Goal: Information Seeking & Learning: Check status

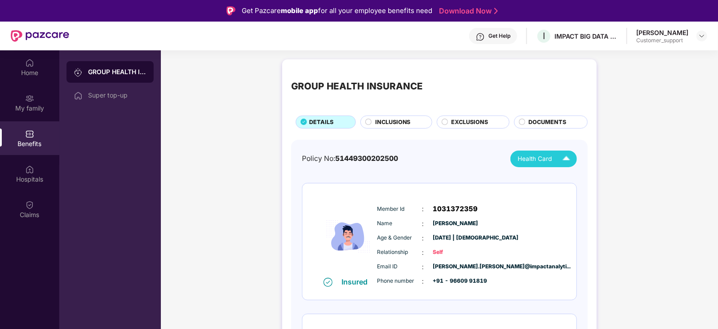
scroll to position [237, 0]
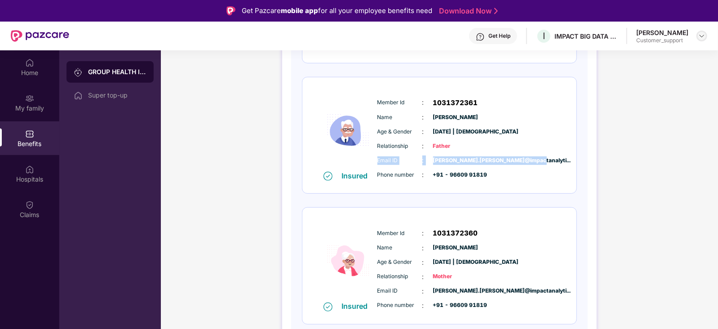
click at [704, 35] on img at bounding box center [701, 35] width 7 height 7
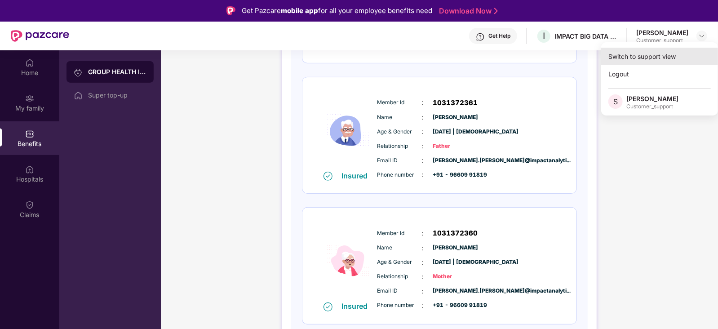
click at [644, 58] on div "Switch to support view" at bounding box center [659, 57] width 117 height 18
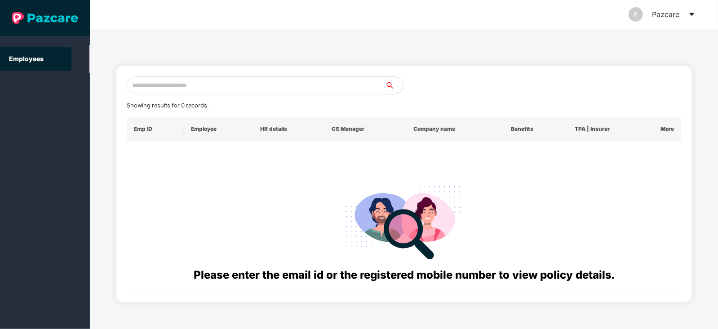
click at [258, 82] on input "text" at bounding box center [256, 85] width 258 height 18
paste input "**********"
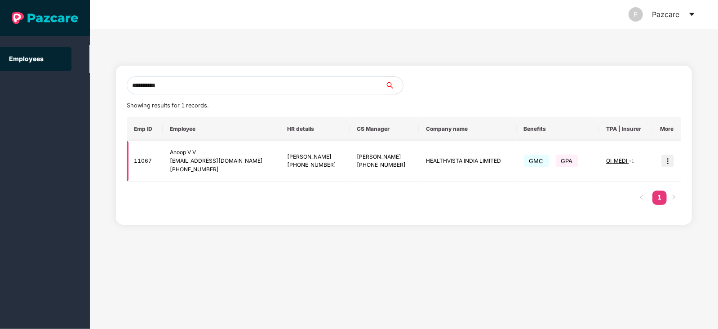
type input "**********"
click at [669, 163] on img at bounding box center [668, 161] width 13 height 13
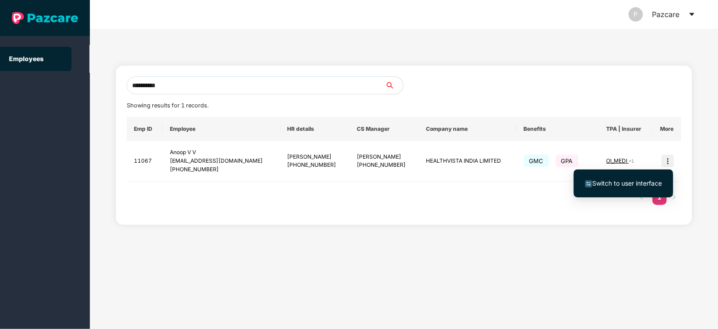
click at [631, 183] on span "Switch to user interface" at bounding box center [627, 183] width 70 height 8
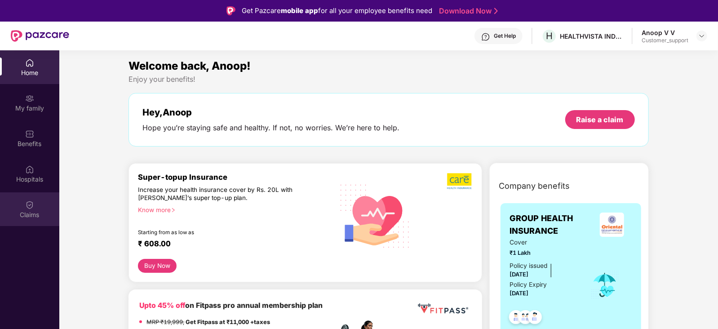
click at [31, 204] on img at bounding box center [29, 204] width 9 height 9
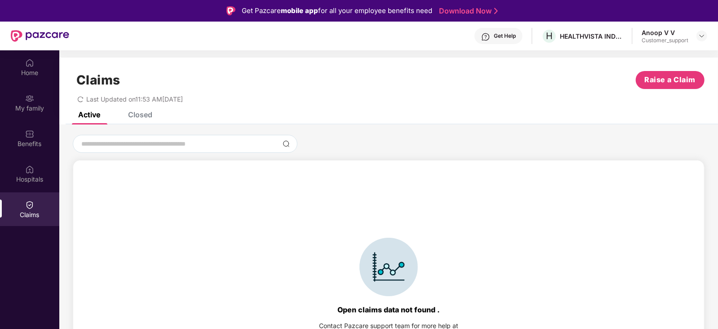
click at [142, 116] on div "Closed" at bounding box center [140, 114] width 24 height 9
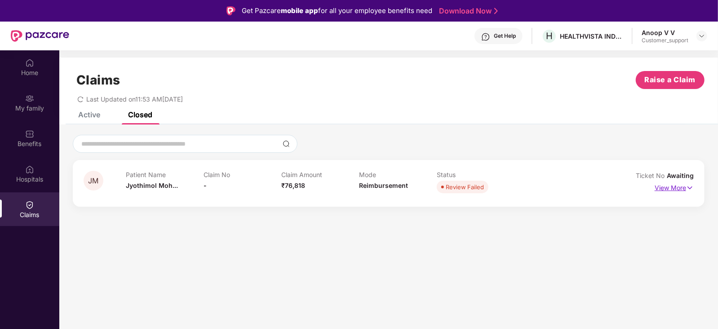
click at [663, 189] on p "View More" at bounding box center [674, 187] width 39 height 12
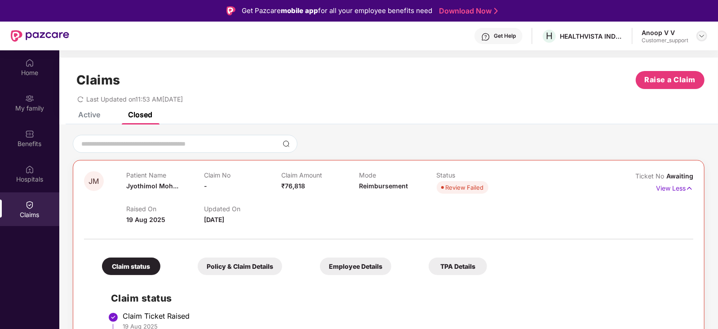
click at [703, 35] on img at bounding box center [701, 35] width 7 height 7
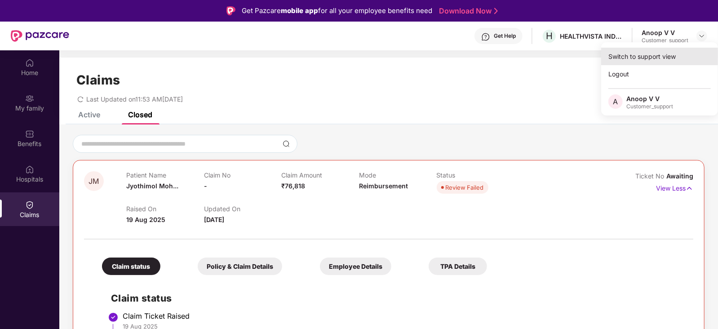
click at [663, 53] on div "Switch to support view" at bounding box center [659, 57] width 117 height 18
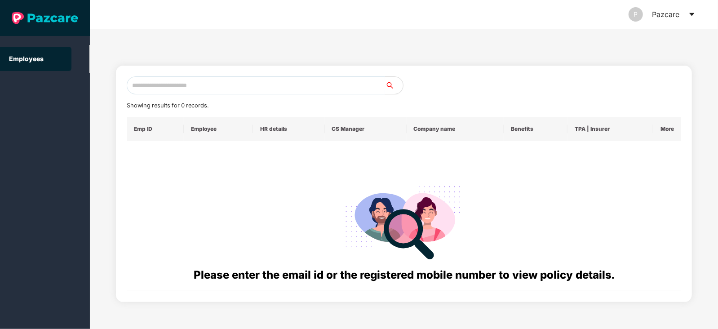
click at [293, 84] on input "text" at bounding box center [256, 85] width 258 height 18
paste input "**********"
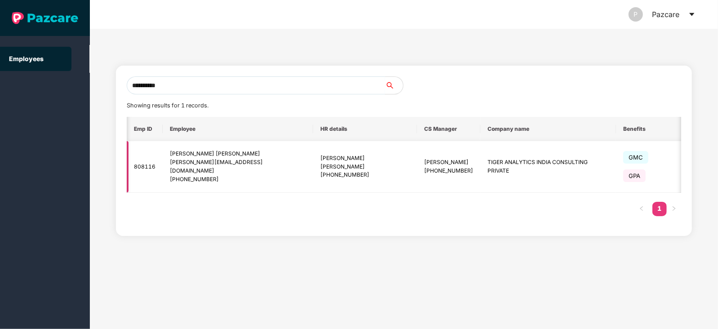
scroll to position [0, 49]
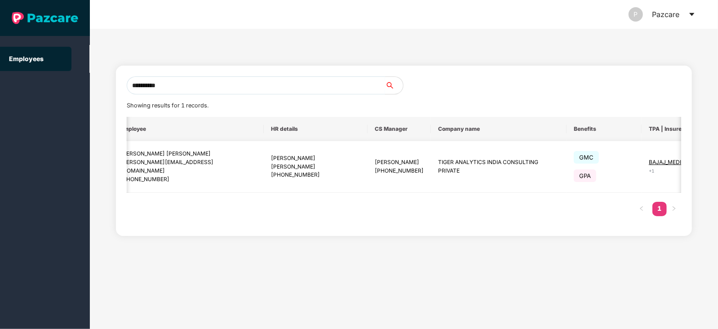
type input "**********"
click at [708, 168] on img at bounding box center [714, 166] width 13 height 13
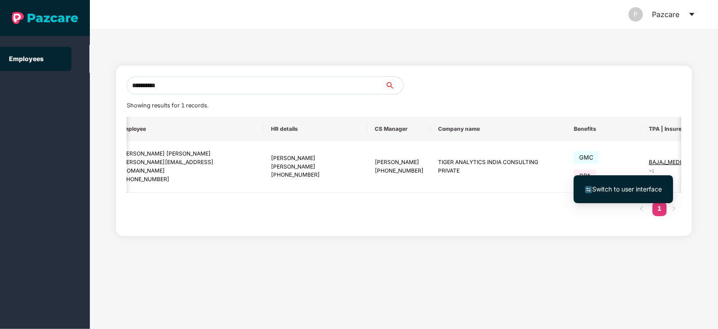
click at [630, 187] on span "Switch to user interface" at bounding box center [627, 189] width 70 height 8
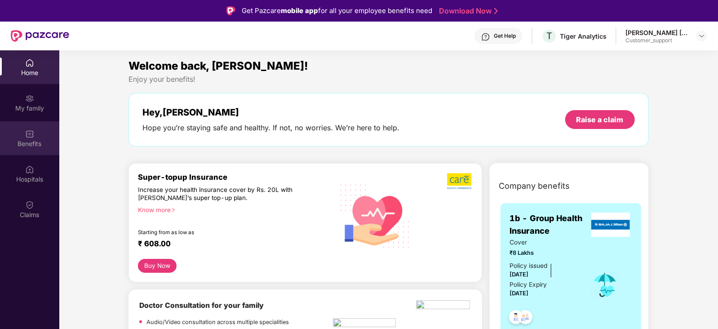
click at [18, 129] on div "Benefits" at bounding box center [29, 138] width 59 height 34
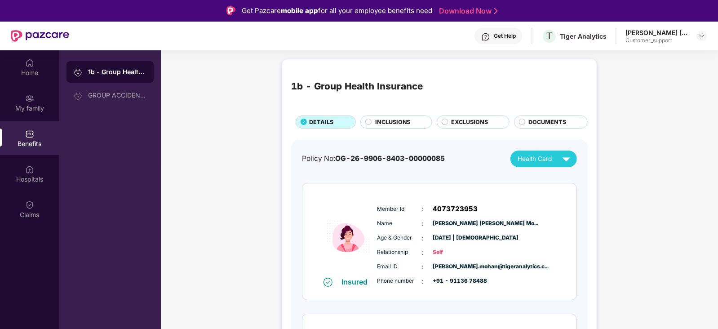
click at [393, 117] on div "INCLUSIONS" at bounding box center [395, 122] width 71 height 13
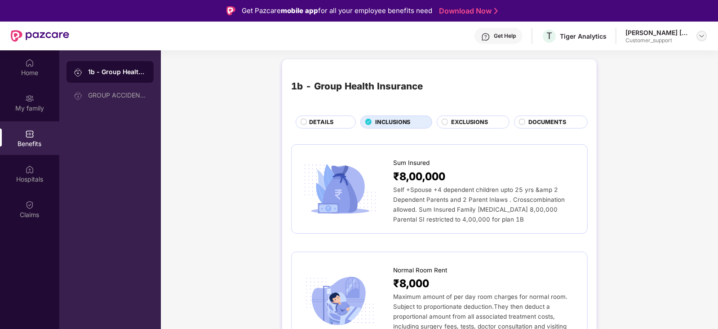
click at [703, 37] on img at bounding box center [701, 35] width 7 height 7
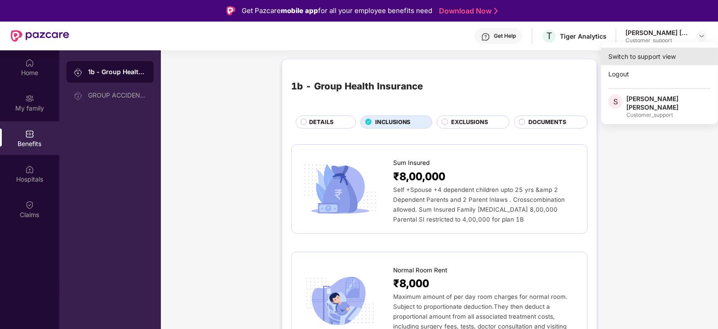
click at [656, 58] on div "Switch to support view" at bounding box center [659, 57] width 117 height 18
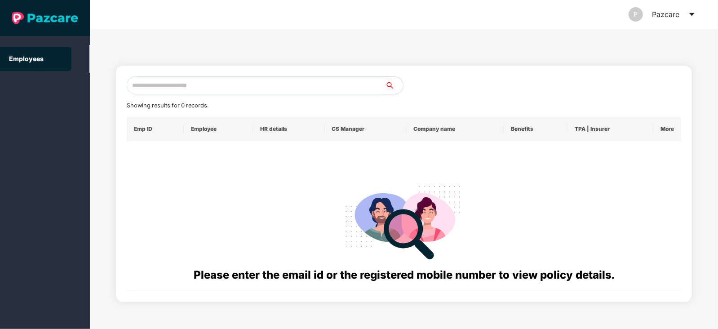
click at [294, 80] on input "text" at bounding box center [256, 85] width 258 height 18
paste input "**********"
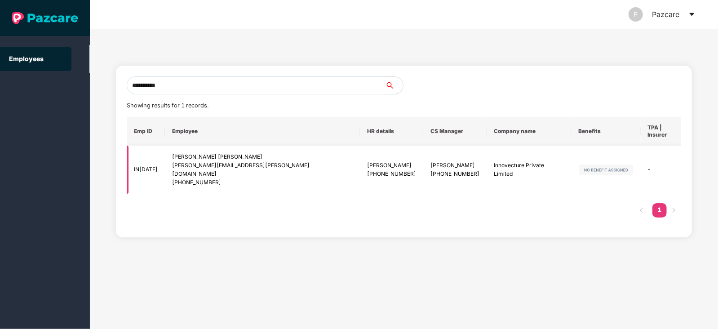
type input "**********"
click at [700, 164] on img at bounding box center [706, 170] width 13 height 13
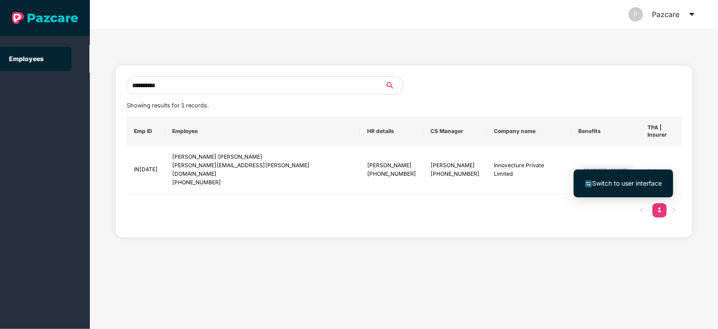
click at [618, 192] on li "Switch to user interface" at bounding box center [623, 183] width 99 height 19
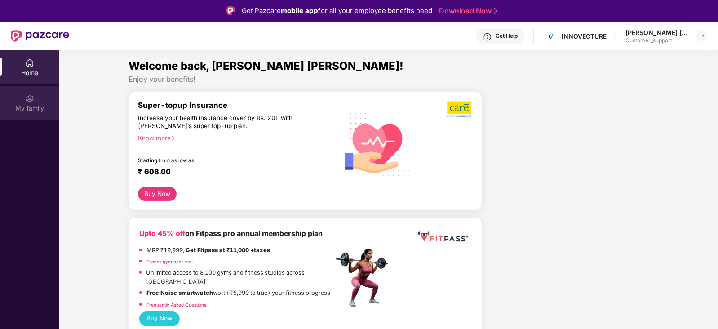
click at [29, 104] on div "My family" at bounding box center [29, 108] width 59 height 9
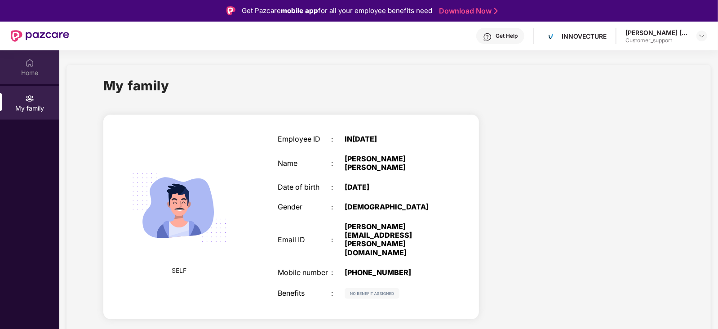
click at [34, 71] on div "Home" at bounding box center [29, 72] width 59 height 9
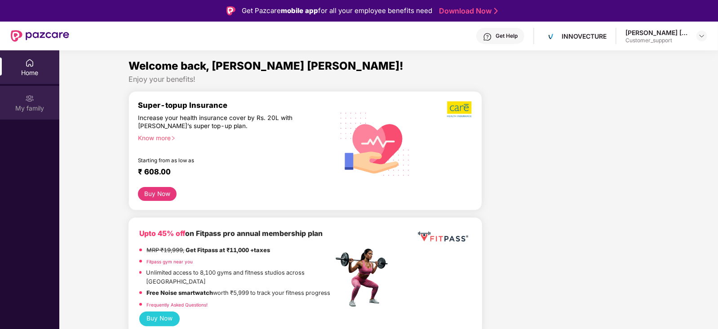
click at [22, 95] on div "My family" at bounding box center [29, 103] width 59 height 34
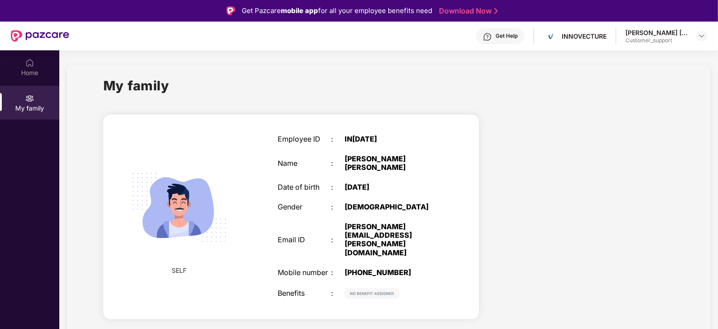
click at [508, 37] on div "Get Help" at bounding box center [507, 35] width 22 height 7
click at [396, 80] on div "My family" at bounding box center [388, 91] width 571 height 31
click at [701, 33] on img at bounding box center [701, 35] width 7 height 7
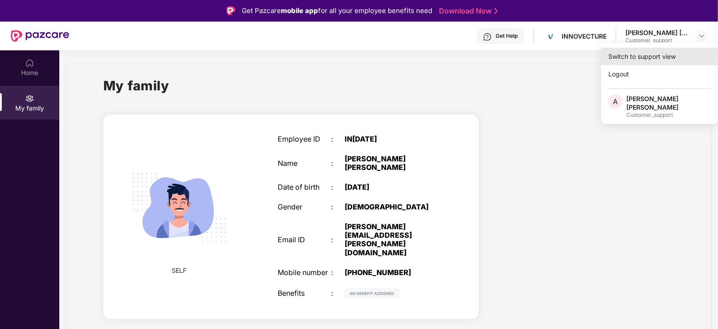
click at [672, 53] on div "Switch to support view" at bounding box center [659, 57] width 117 height 18
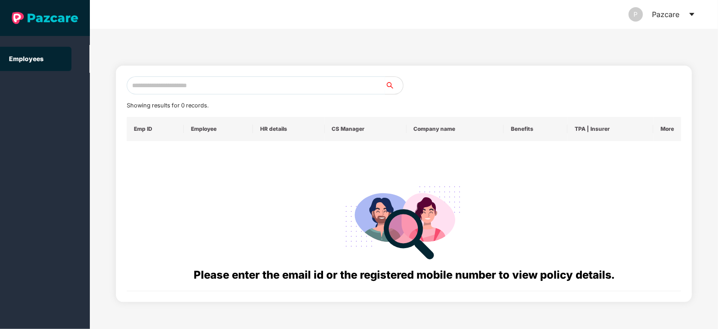
click at [284, 89] on input "text" at bounding box center [256, 85] width 258 height 18
paste input "**********"
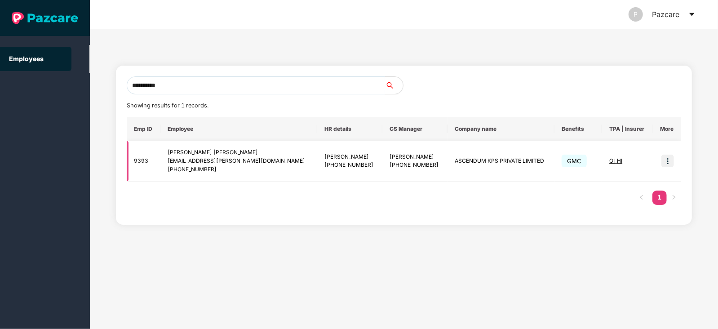
type input "**********"
click at [667, 159] on img at bounding box center [668, 161] width 13 height 13
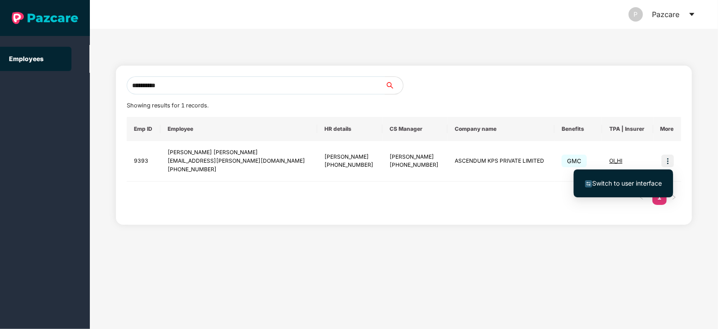
click at [617, 183] on span "Switch to user interface" at bounding box center [627, 183] width 70 height 8
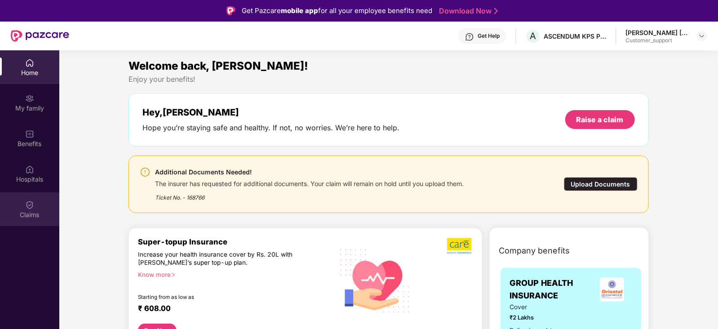
click at [30, 213] on div "Claims" at bounding box center [29, 214] width 59 height 9
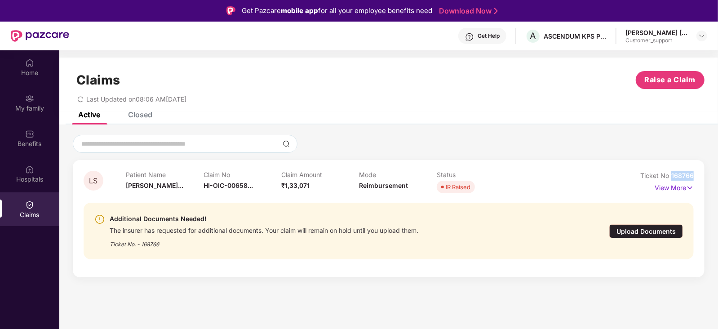
drag, startPoint x: 696, startPoint y: 174, endPoint x: 671, endPoint y: 176, distance: 24.3
click at [671, 176] on div "LS Patient Name [PERSON_NAME]... Claim No HI-OIC-00658... Claim Amount ₹1,33,07…" at bounding box center [389, 218] width 632 height 117
copy span "168766"
click at [674, 187] on p "View More" at bounding box center [674, 187] width 39 height 12
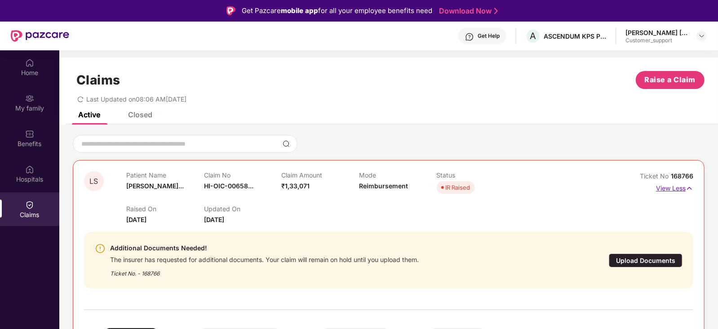
click at [674, 187] on p "View Less" at bounding box center [674, 187] width 37 height 12
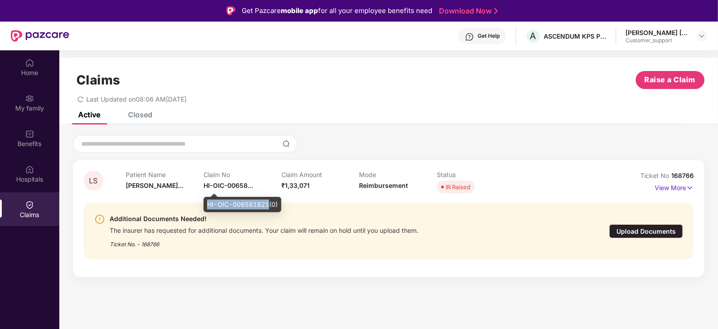
drag, startPoint x: 207, startPoint y: 204, endPoint x: 268, endPoint y: 202, distance: 60.7
click at [268, 202] on div "HI-OIC-006581821(0)" at bounding box center [243, 204] width 78 height 15
copy div "HI-OIC-006581821"
click at [618, 230] on div "Upload Documents" at bounding box center [646, 231] width 74 height 14
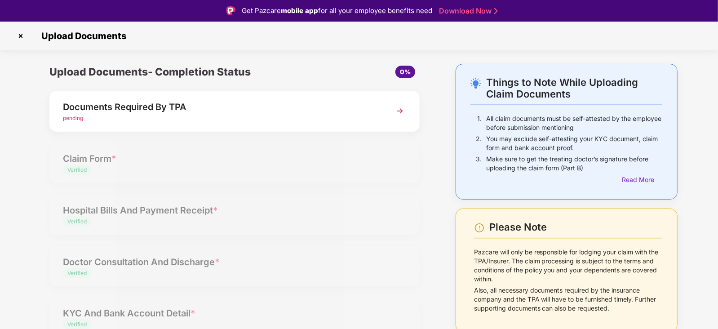
click at [20, 36] on img at bounding box center [20, 36] width 14 height 14
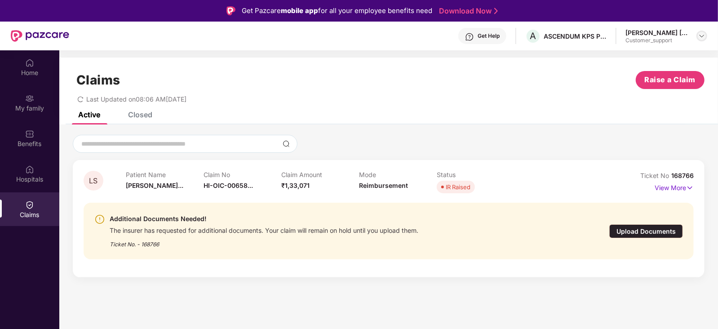
click at [703, 35] on img at bounding box center [701, 35] width 7 height 7
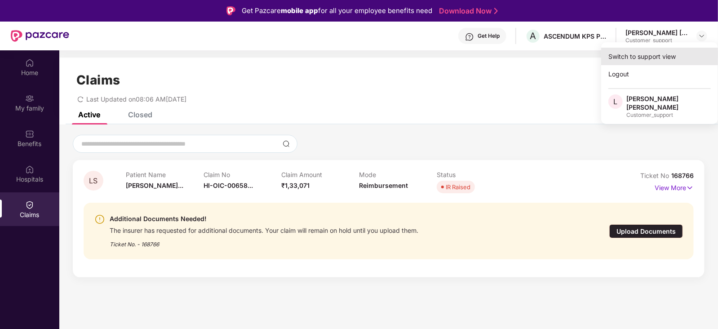
click at [634, 62] on div "Switch to support view" at bounding box center [659, 57] width 117 height 18
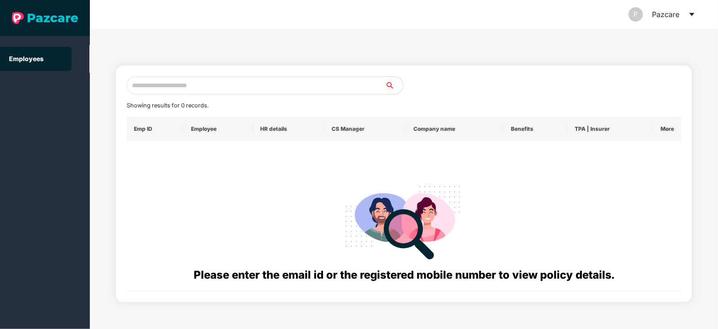
click at [276, 84] on input "text" at bounding box center [256, 85] width 258 height 18
paste input "**********"
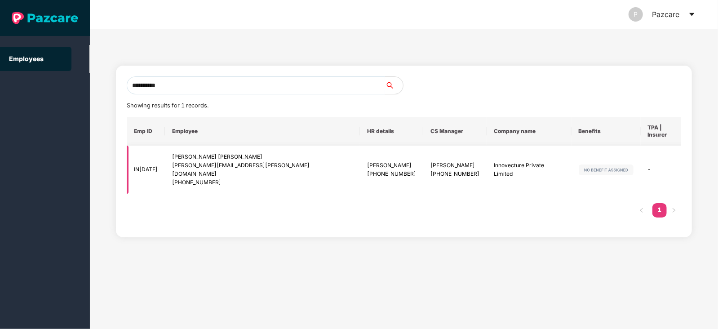
type input "**********"
drag, startPoint x: 354, startPoint y: 153, endPoint x: 404, endPoint y: 163, distance: 51.3
click at [431, 163] on div "[PERSON_NAME] [PHONE_NUMBER]" at bounding box center [455, 169] width 49 height 17
copy div "[PERSON_NAME] [PHONE_NUMBER]"
click at [200, 87] on input "**********" at bounding box center [256, 85] width 258 height 18
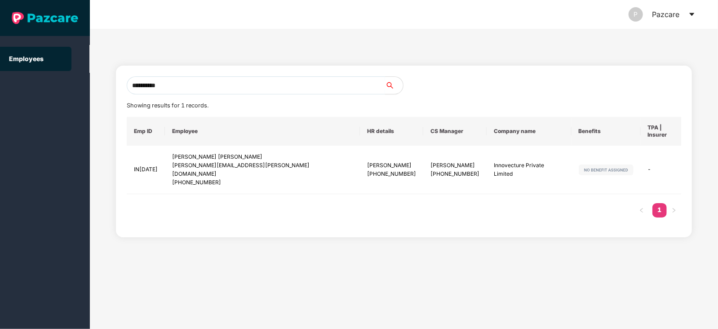
click at [200, 87] on input "**********" at bounding box center [256, 85] width 258 height 18
paste input "**********"
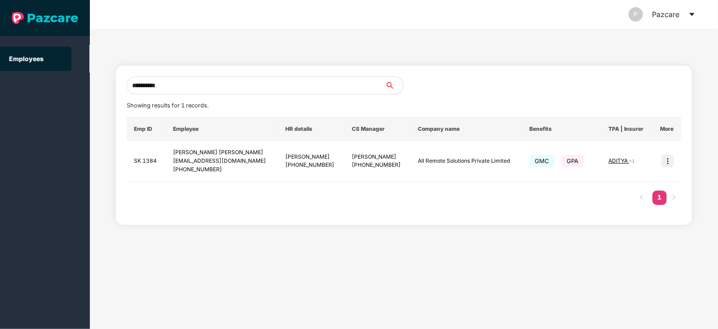
type input "**********"
click at [205, 86] on input "**********" at bounding box center [256, 85] width 258 height 18
paste input "**********"
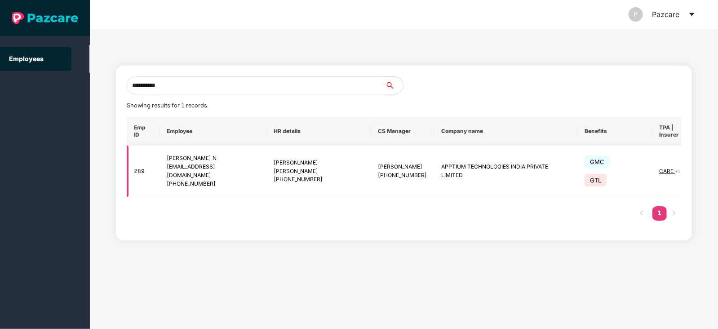
type input "**********"
click at [712, 165] on img at bounding box center [718, 171] width 13 height 13
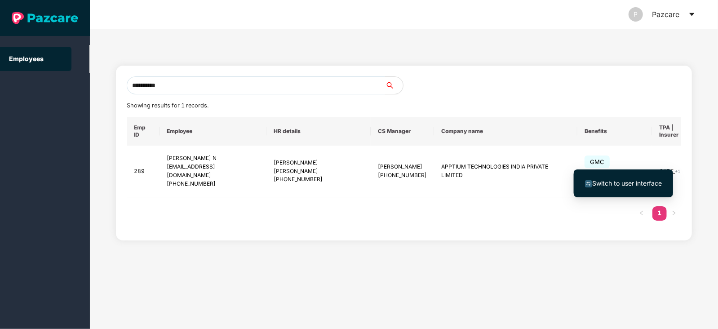
click at [634, 182] on span "Switch to user interface" at bounding box center [627, 183] width 70 height 8
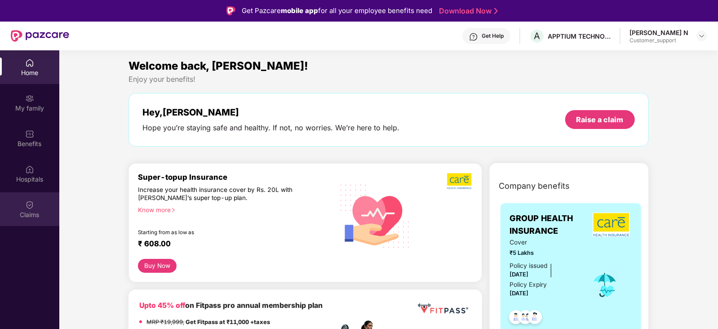
click at [29, 213] on div "Claims" at bounding box center [29, 214] width 59 height 9
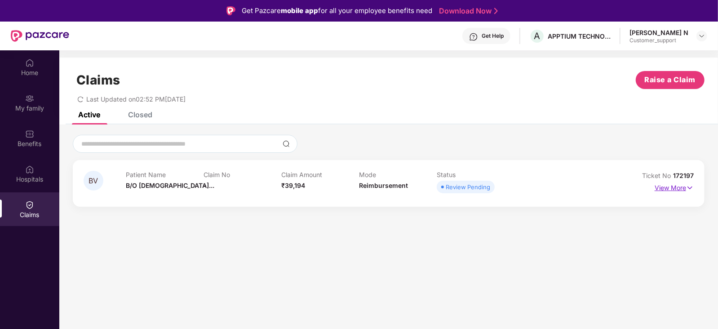
click at [680, 187] on p "View More" at bounding box center [674, 187] width 39 height 12
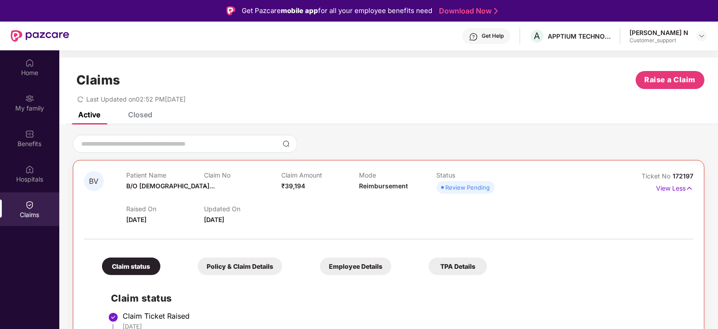
click at [150, 116] on div "Closed" at bounding box center [140, 114] width 24 height 9
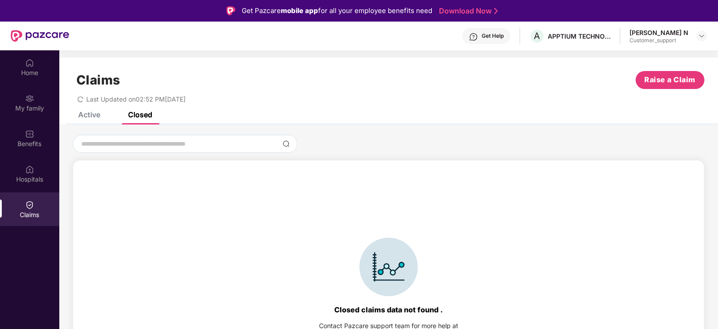
click at [88, 116] on div "Active" at bounding box center [89, 114] width 22 height 9
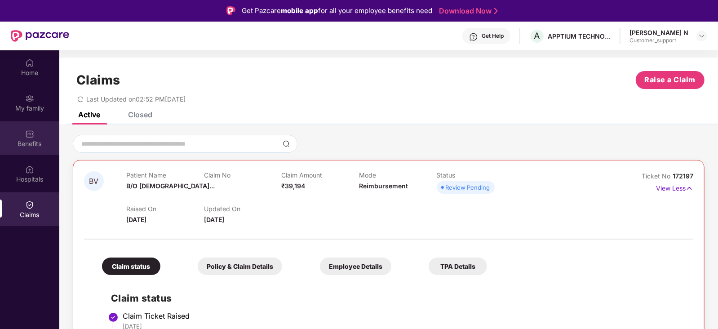
click at [38, 141] on div "Benefits" at bounding box center [29, 143] width 59 height 9
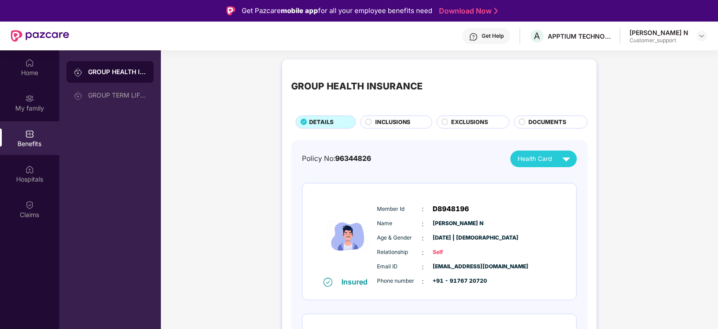
click at [538, 122] on span "DOCUMENTS" at bounding box center [548, 122] width 38 height 9
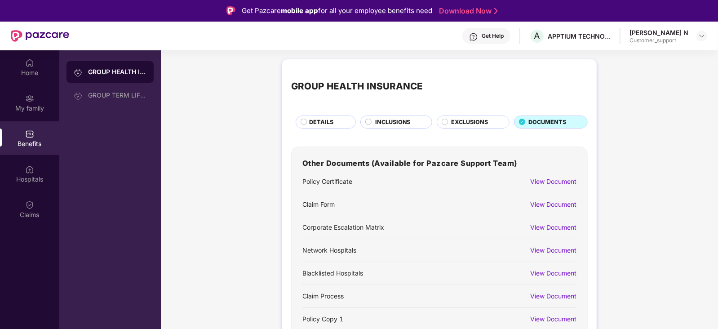
click at [546, 203] on div "View Document" at bounding box center [553, 205] width 46 height 10
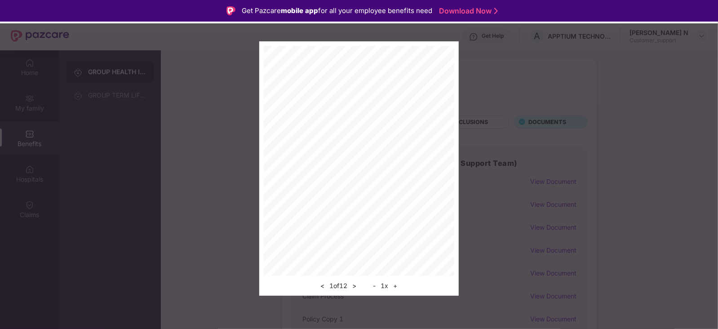
click at [358, 285] on button ">" at bounding box center [354, 285] width 9 height 11
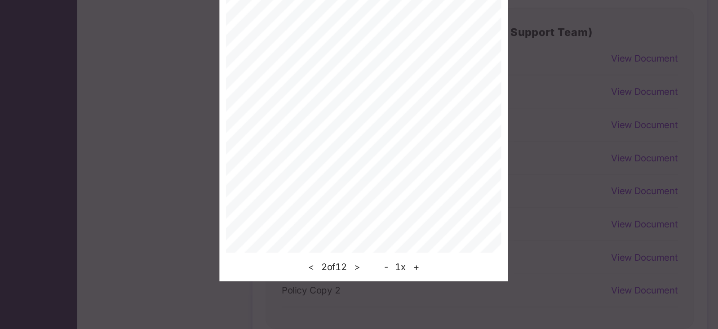
scroll to position [50, 0]
click at [354, 287] on button ">" at bounding box center [354, 285] width 9 height 11
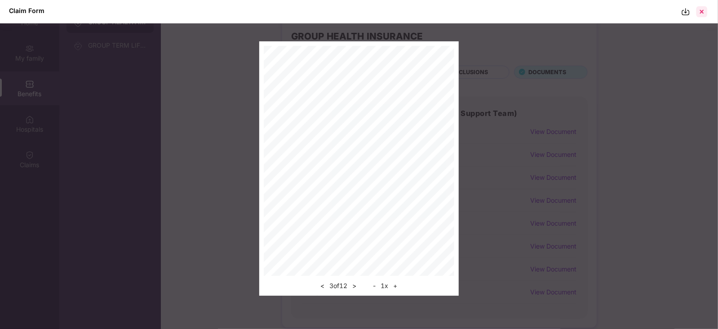
click at [703, 9] on div at bounding box center [702, 11] width 14 height 14
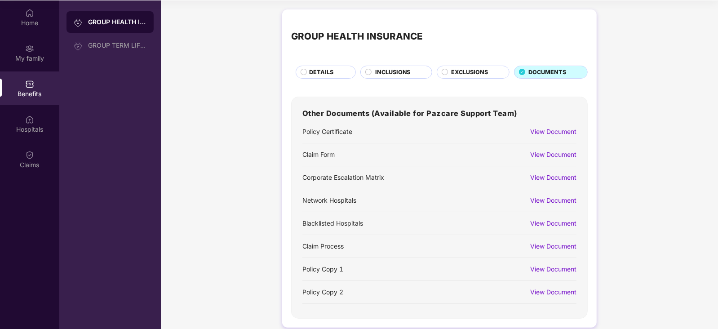
scroll to position [0, 0]
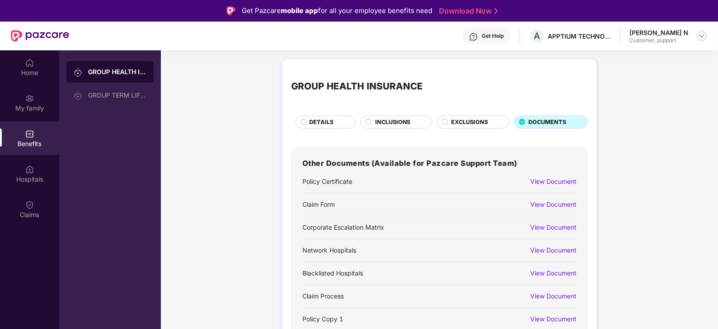
click at [699, 35] on img at bounding box center [701, 35] width 7 height 7
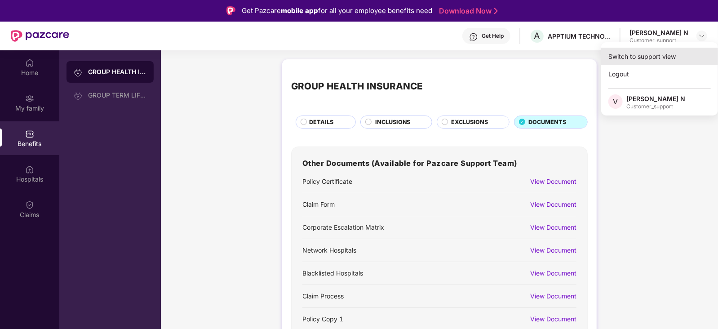
click at [661, 49] on div "Switch to support view" at bounding box center [659, 57] width 117 height 18
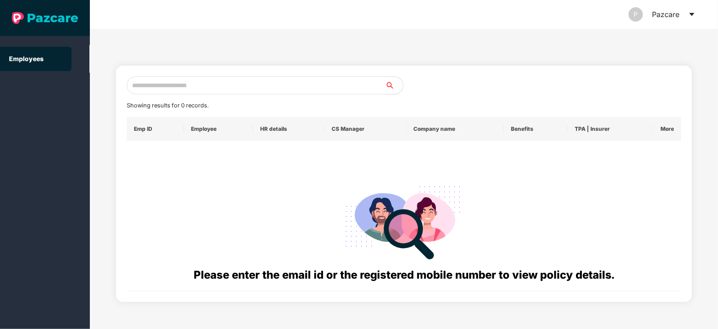
click at [246, 81] on input "text" at bounding box center [256, 85] width 258 height 18
paste input "**********"
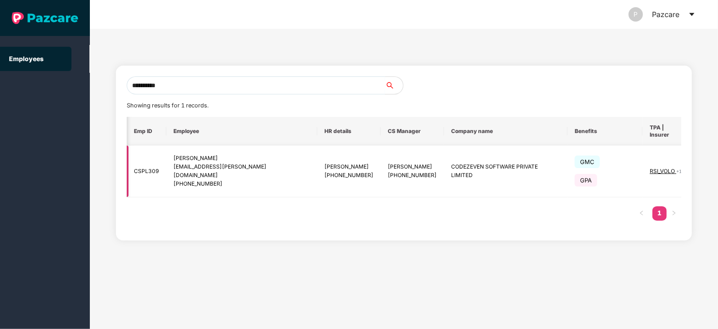
scroll to position [0, 14]
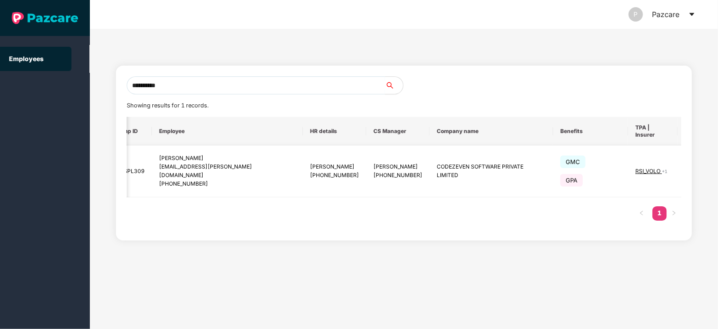
type input "**********"
click at [688, 169] on img at bounding box center [694, 171] width 13 height 13
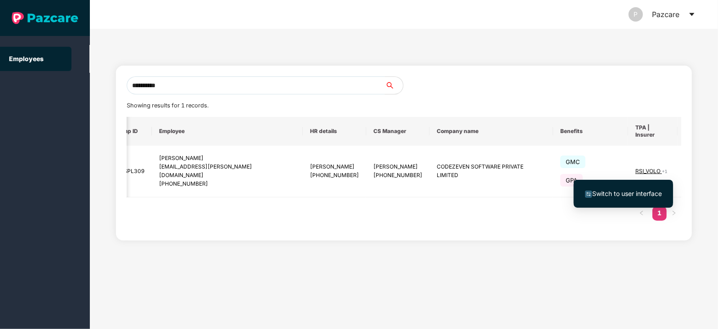
click at [643, 193] on span "Switch to user interface" at bounding box center [627, 194] width 70 height 8
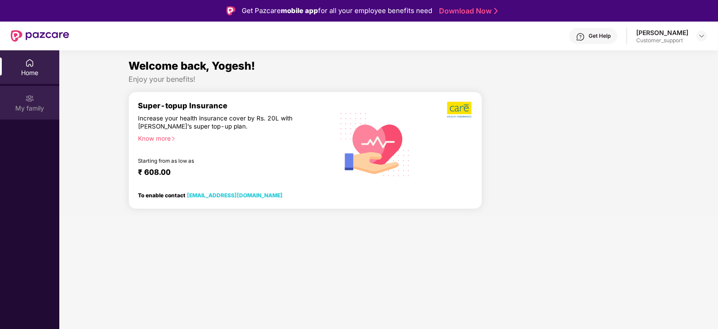
click at [34, 97] on img at bounding box center [29, 98] width 9 height 9
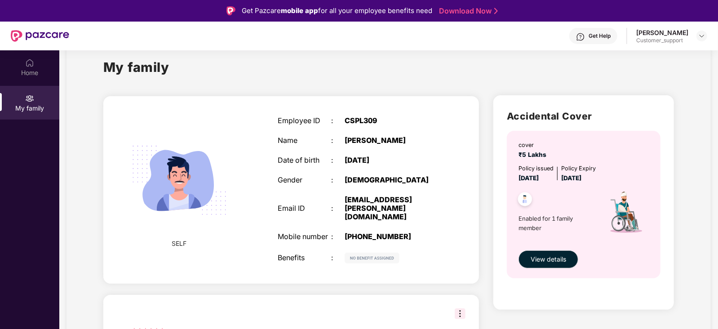
scroll to position [0, 0]
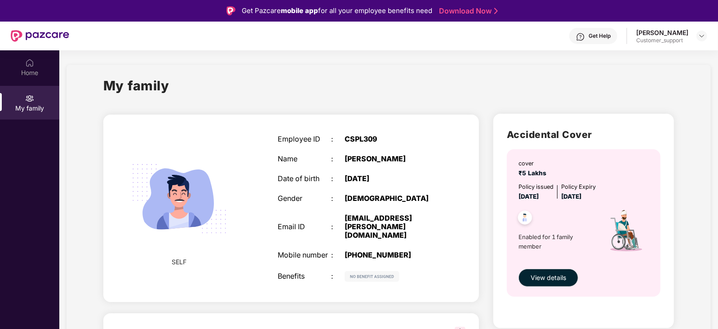
click at [589, 32] on div "Get Help" at bounding box center [600, 35] width 22 height 7
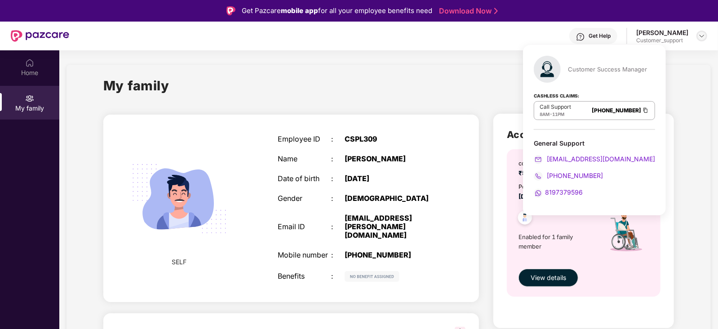
click at [701, 35] on img at bounding box center [701, 35] width 7 height 7
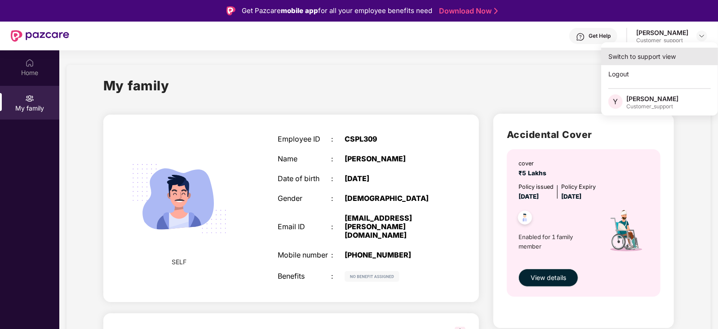
click at [661, 52] on div "Switch to support view" at bounding box center [659, 57] width 117 height 18
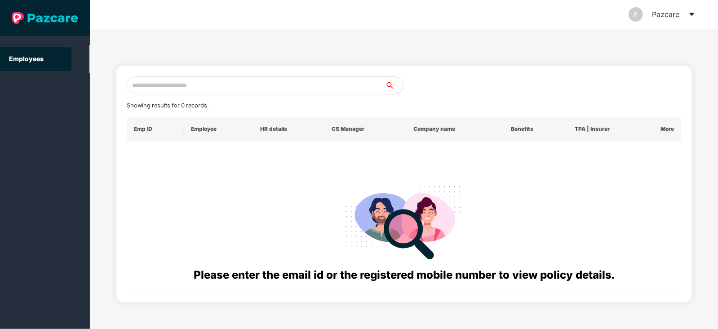
click at [280, 87] on input "text" at bounding box center [256, 85] width 258 height 18
paste input "**********"
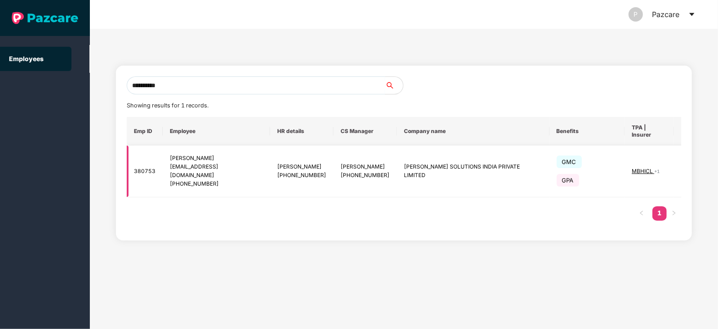
type input "**********"
click at [683, 165] on img at bounding box center [689, 171] width 13 height 13
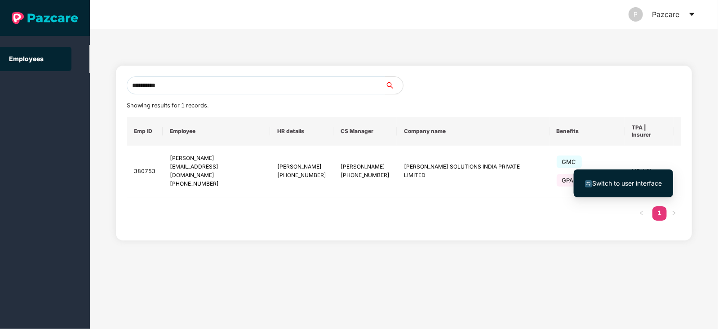
click at [630, 182] on span "Switch to user interface" at bounding box center [627, 183] width 70 height 8
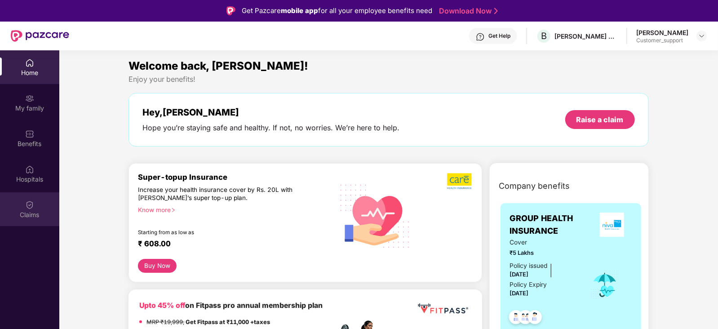
click at [28, 204] on img at bounding box center [29, 204] width 9 height 9
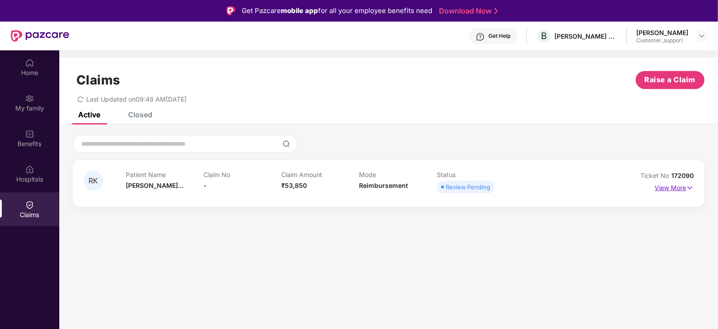
click at [667, 185] on p "View More" at bounding box center [674, 187] width 39 height 12
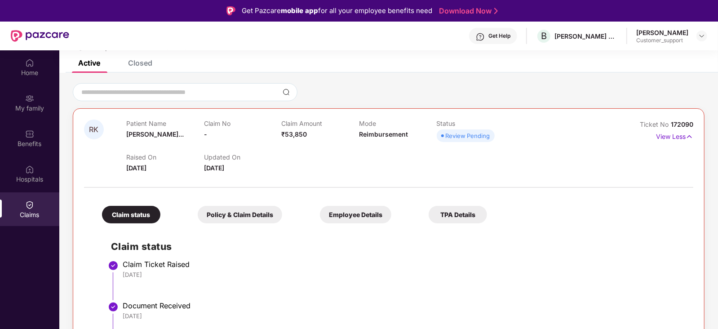
scroll to position [60, 0]
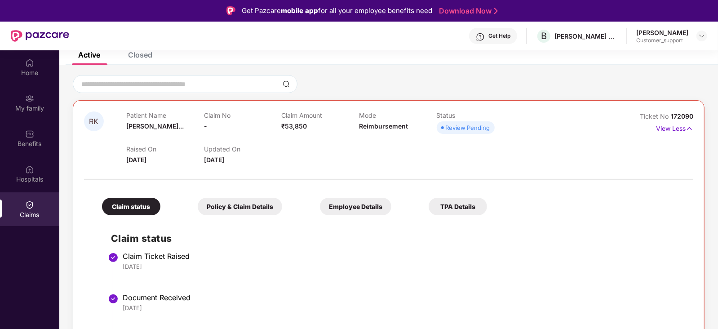
drag, startPoint x: 245, startPoint y: 157, endPoint x: 204, endPoint y: 162, distance: 41.2
click at [204, 162] on div "Updated On [DATE]" at bounding box center [243, 155] width 78 height 20
click at [204, 162] on span "[DATE]" at bounding box center [214, 160] width 20 height 8
drag, startPoint x: 245, startPoint y: 160, endPoint x: 203, endPoint y: 163, distance: 42.8
click at [203, 163] on div "Raised On [DATE] Updated On [DATE]" at bounding box center [359, 150] width 466 height 29
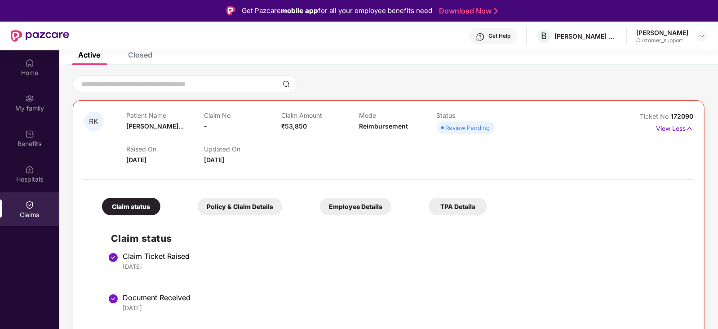
click at [203, 163] on div "Raised On [DATE]" at bounding box center [165, 155] width 78 height 20
click at [706, 32] on img at bounding box center [701, 35] width 7 height 7
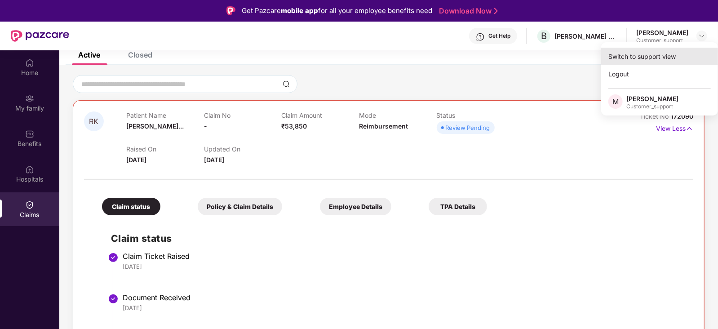
click at [667, 60] on div "Switch to support view" at bounding box center [659, 57] width 117 height 18
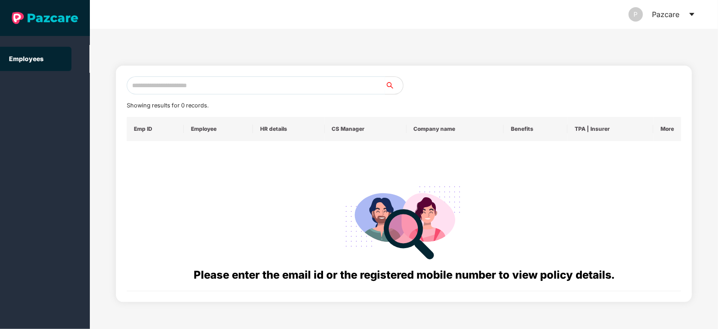
click at [321, 87] on input "text" at bounding box center [256, 85] width 258 height 18
paste input "**********"
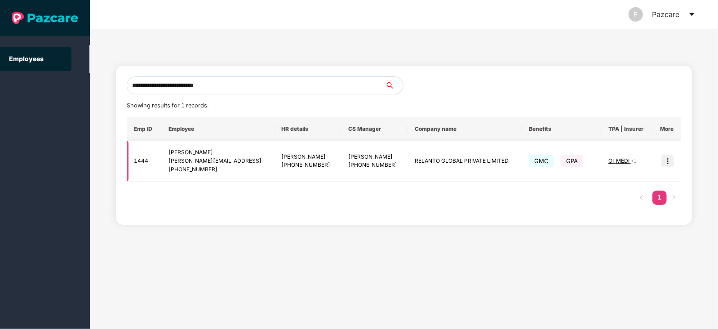
type input "**********"
click at [670, 159] on img at bounding box center [668, 161] width 13 height 13
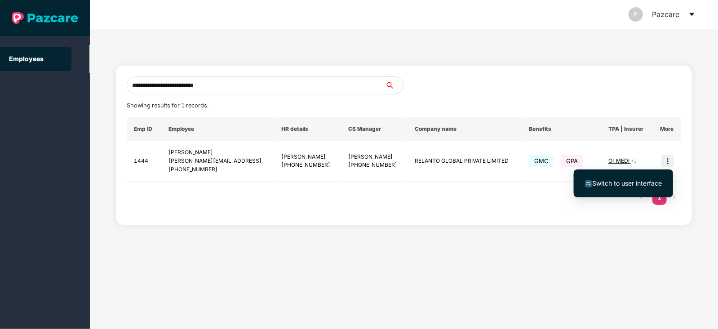
click at [625, 183] on span "Switch to user interface" at bounding box center [627, 183] width 70 height 8
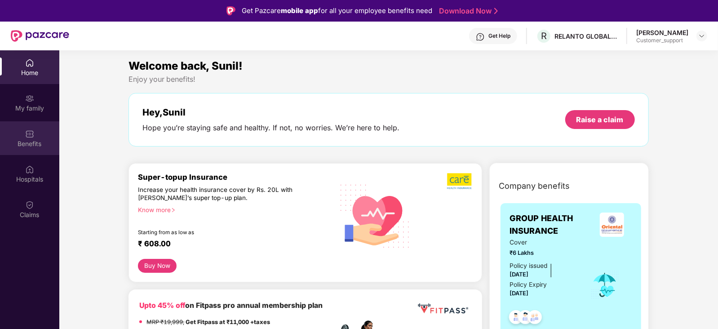
click at [37, 137] on div "Benefits" at bounding box center [29, 138] width 59 height 34
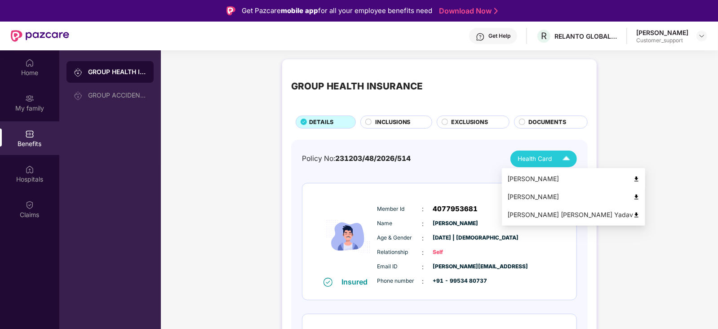
click at [533, 178] on div "[PERSON_NAME]" at bounding box center [573, 179] width 133 height 10
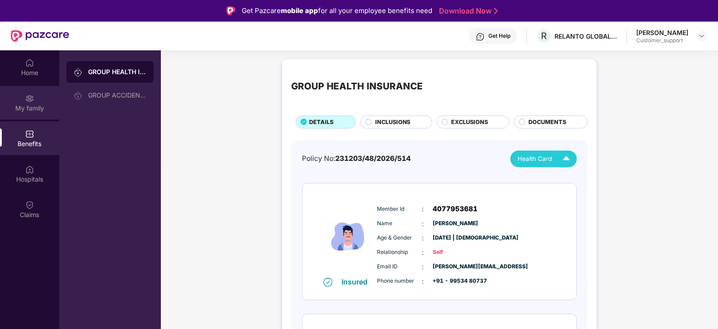
click at [14, 93] on div "My family" at bounding box center [29, 103] width 59 height 34
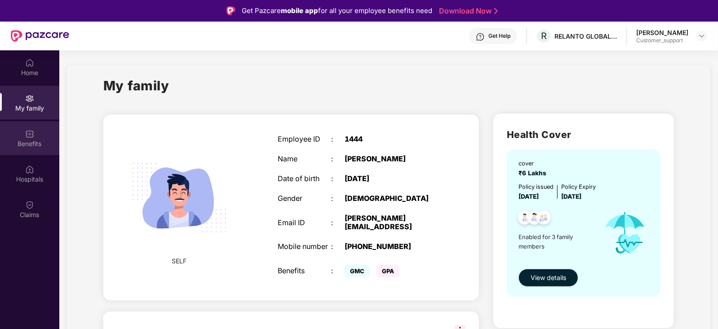
click at [17, 130] on div "Benefits" at bounding box center [29, 138] width 59 height 34
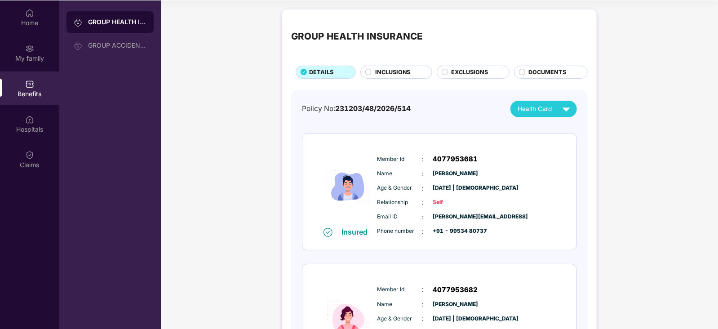
scroll to position [0, 0]
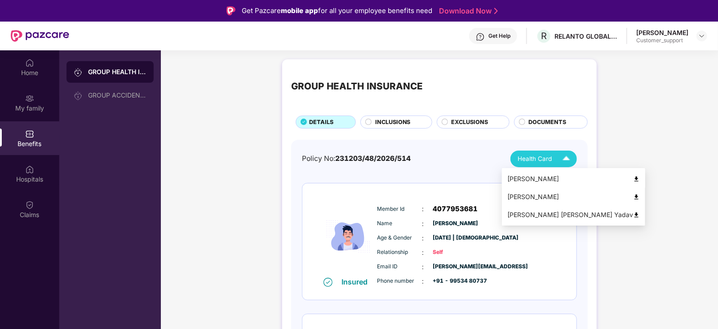
click at [633, 176] on img at bounding box center [636, 179] width 7 height 7
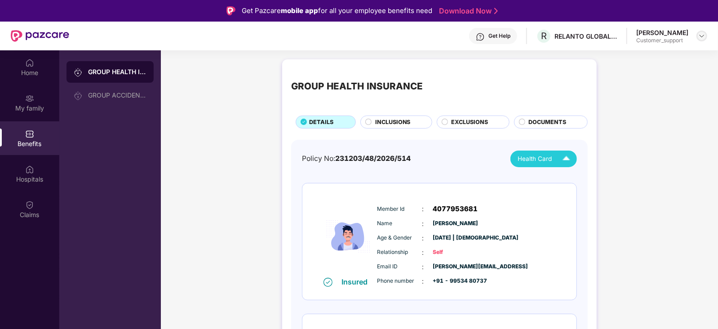
click at [702, 37] on img at bounding box center [701, 35] width 7 height 7
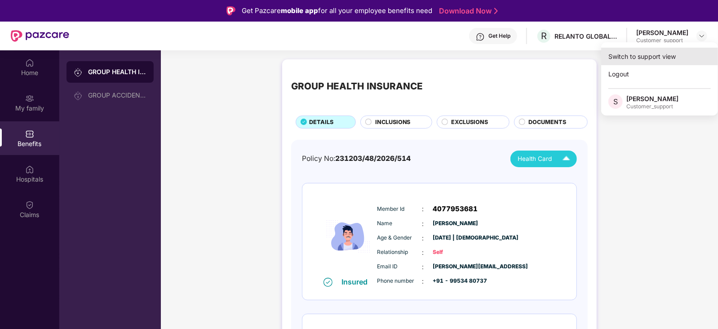
click at [658, 58] on div "Switch to support view" at bounding box center [659, 57] width 117 height 18
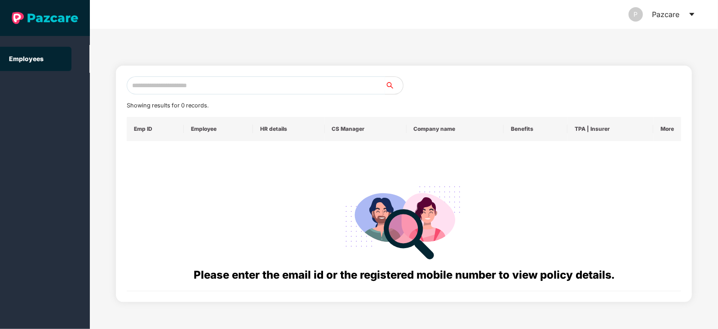
click at [253, 84] on input "text" at bounding box center [256, 85] width 258 height 18
paste input "**********"
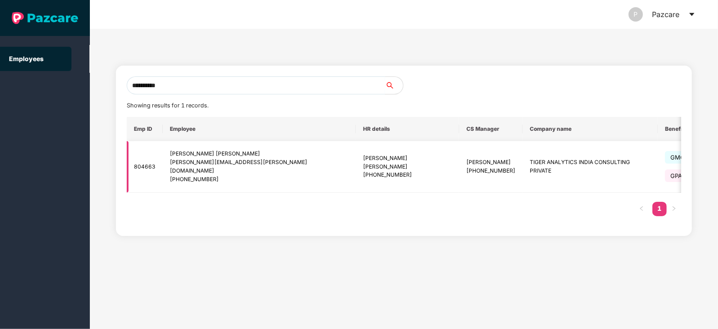
scroll to position [0, 75]
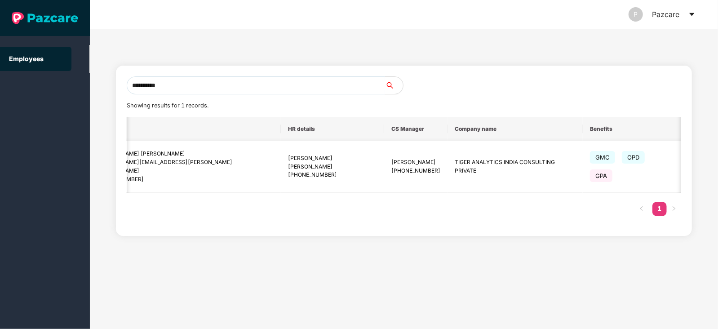
type input "**********"
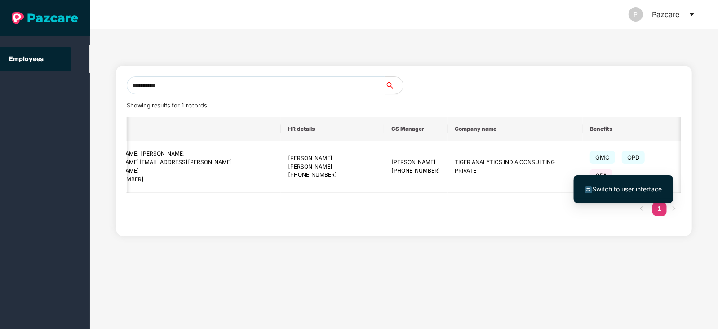
click at [633, 186] on span "Switch to user interface" at bounding box center [627, 189] width 70 height 8
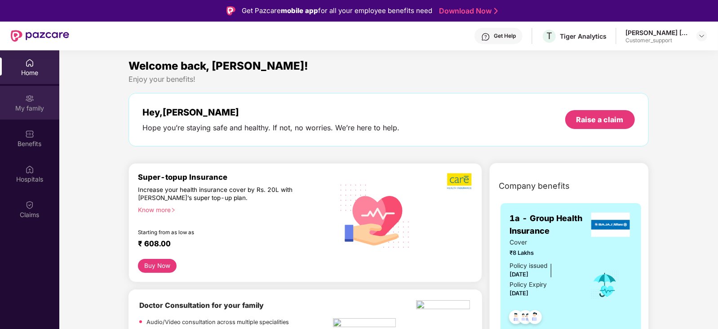
click at [35, 107] on div "My family" at bounding box center [29, 108] width 59 height 9
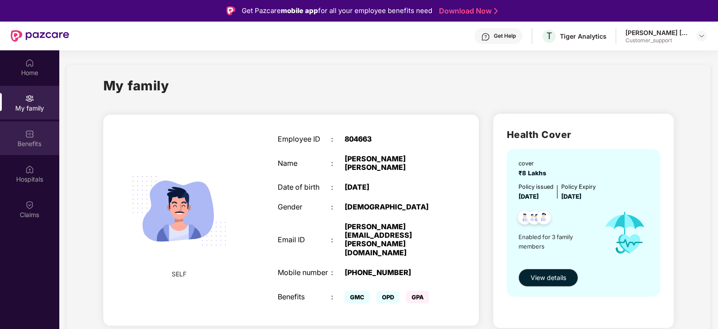
click at [34, 138] on div "Benefits" at bounding box center [29, 138] width 59 height 34
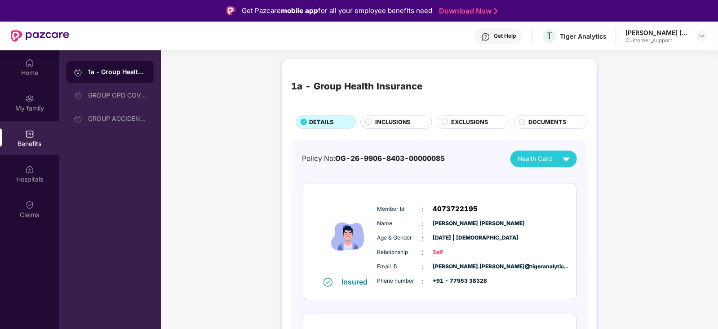
click at [497, 36] on div "Get Help" at bounding box center [505, 35] width 22 height 7
click at [702, 36] on img at bounding box center [701, 35] width 7 height 7
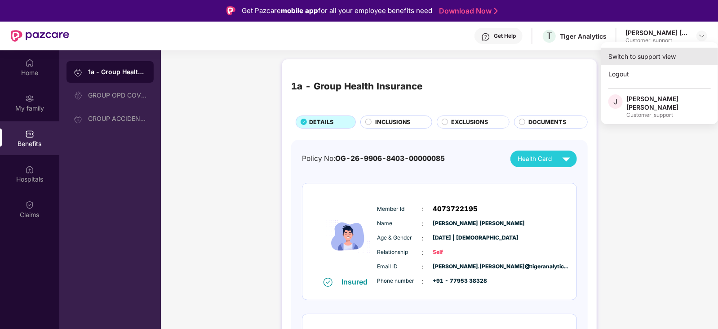
click at [665, 53] on div "Switch to support view" at bounding box center [659, 57] width 117 height 18
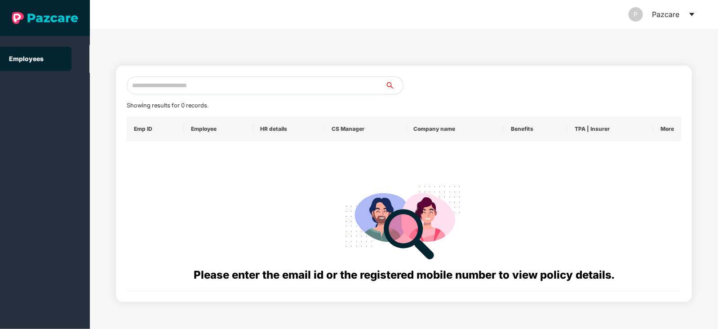
click at [243, 85] on input "text" at bounding box center [256, 85] width 258 height 18
paste input "**********"
type input "**********"
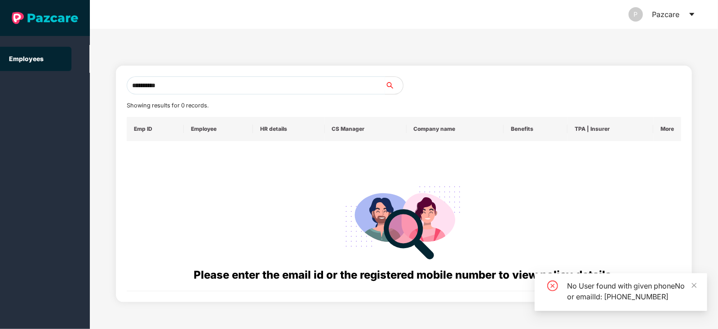
drag, startPoint x: 184, startPoint y: 85, endPoint x: 81, endPoint y: 89, distance: 103.0
click at [81, 89] on section "**********" at bounding box center [359, 164] width 718 height 329
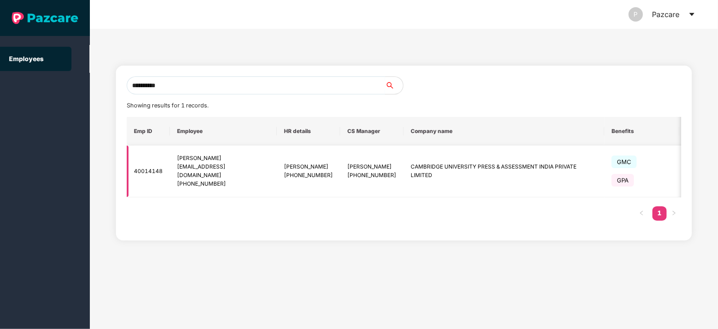
scroll to position [0, 60]
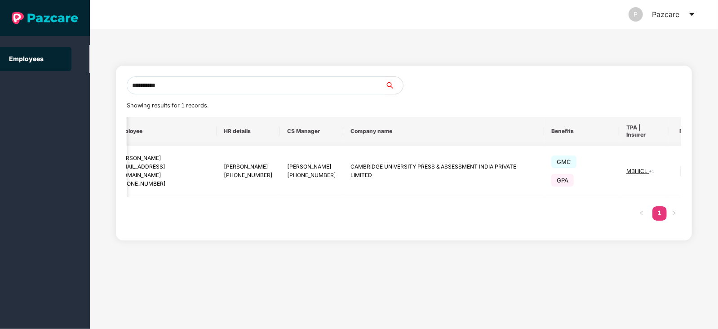
type input "**********"
click at [680, 171] on img at bounding box center [686, 171] width 13 height 13
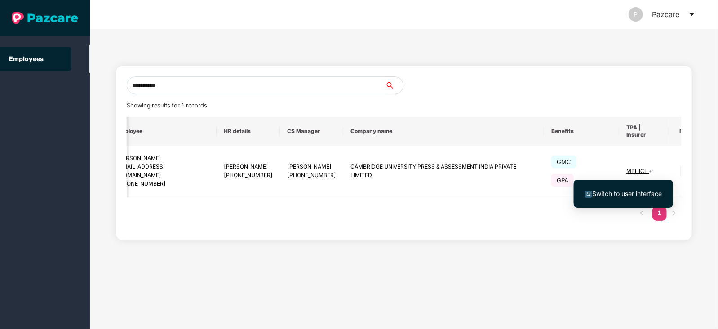
click at [622, 190] on span "Switch to user interface" at bounding box center [627, 194] width 70 height 8
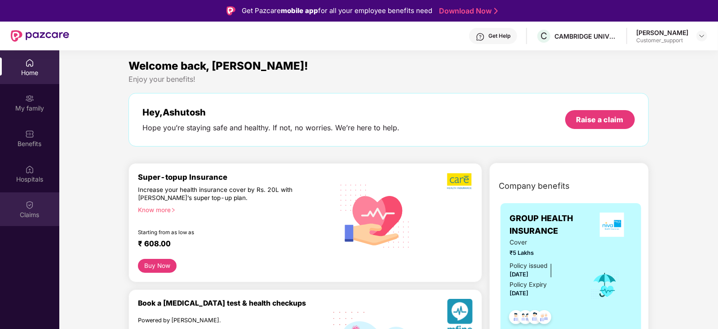
click at [28, 204] on img at bounding box center [29, 204] width 9 height 9
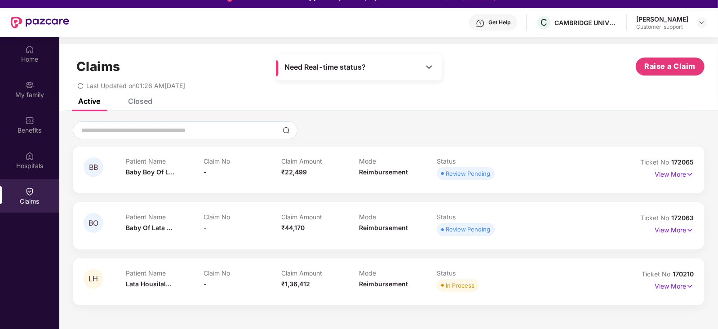
scroll to position [0, 0]
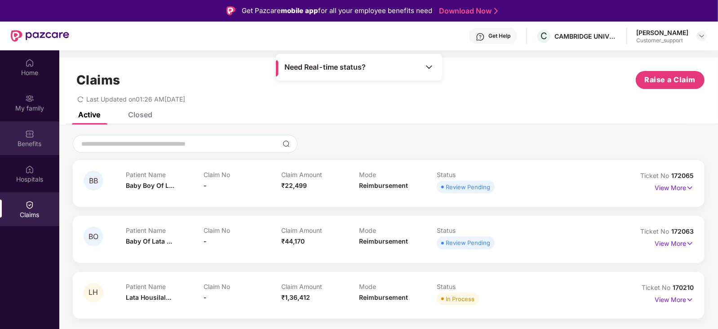
click at [24, 129] on div "Benefits" at bounding box center [29, 138] width 59 height 34
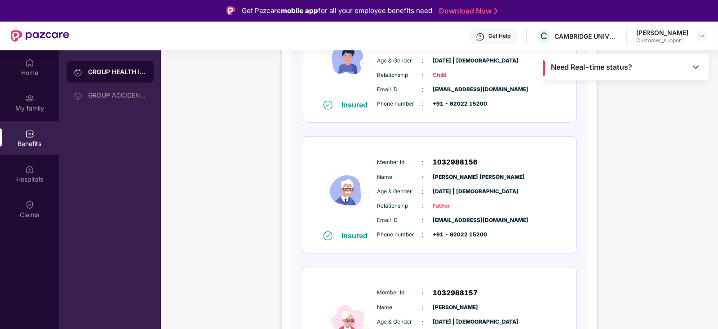
scroll to position [628, 0]
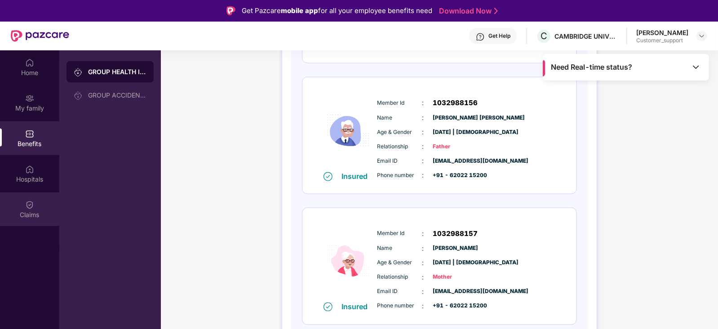
click at [28, 209] on div "Claims" at bounding box center [29, 209] width 59 height 34
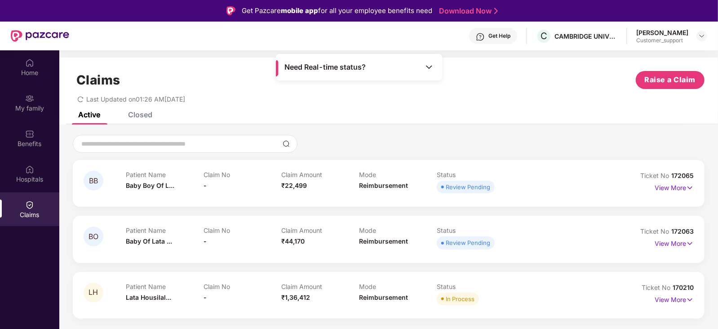
scroll to position [50, 0]
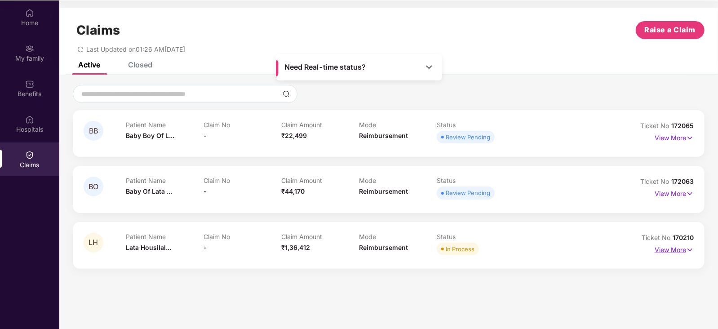
click at [664, 249] on p "View More" at bounding box center [674, 249] width 39 height 12
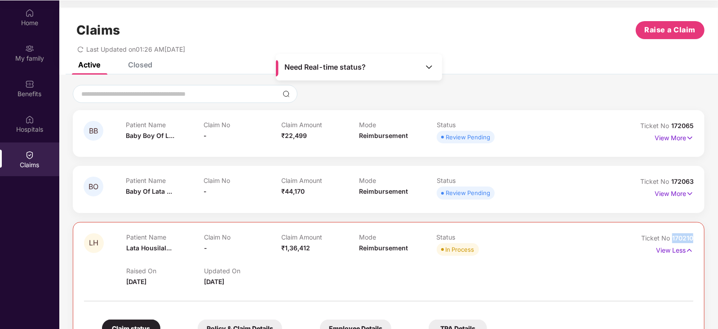
drag, startPoint x: 693, startPoint y: 236, endPoint x: 668, endPoint y: 241, distance: 24.8
click at [668, 241] on div "Ticket No 170210" at bounding box center [667, 238] width 52 height 10
copy span "170210"
click at [35, 88] on div "Benefits" at bounding box center [29, 88] width 59 height 34
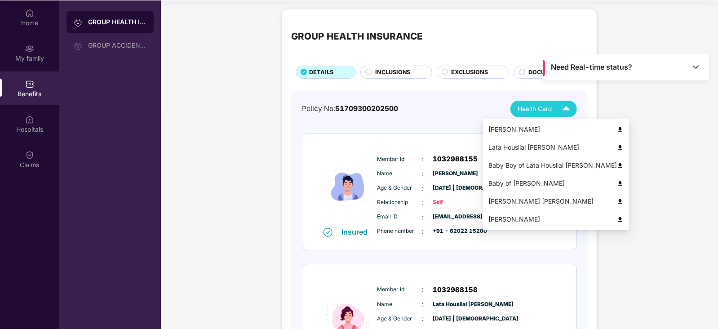
click at [528, 128] on div "[PERSON_NAME]" at bounding box center [556, 129] width 135 height 10
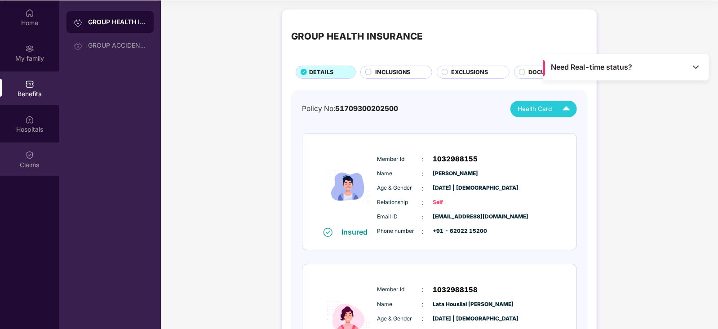
click at [25, 156] on img at bounding box center [29, 155] width 9 height 9
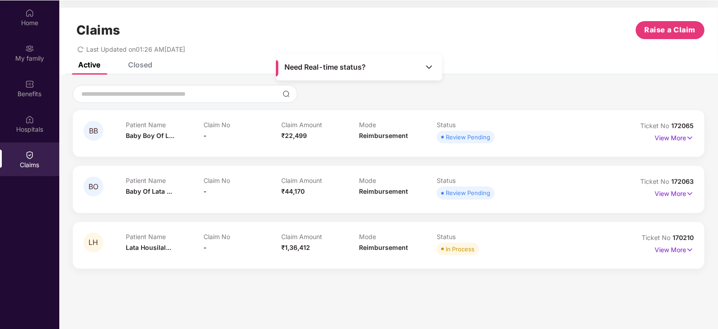
scroll to position [0, 0]
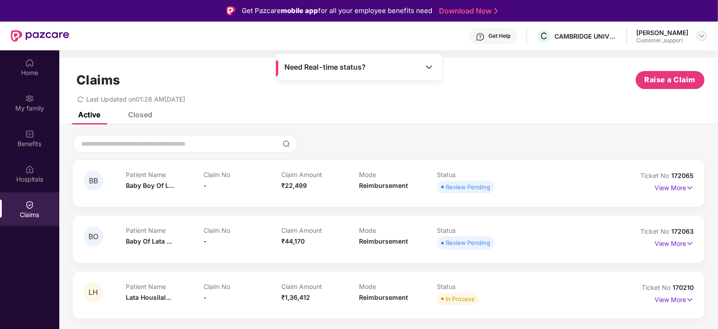
click at [701, 36] on img at bounding box center [701, 35] width 7 height 7
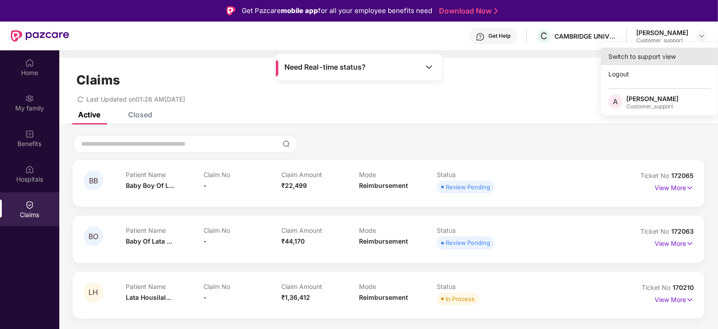
click at [666, 54] on div "Switch to support view" at bounding box center [659, 57] width 117 height 18
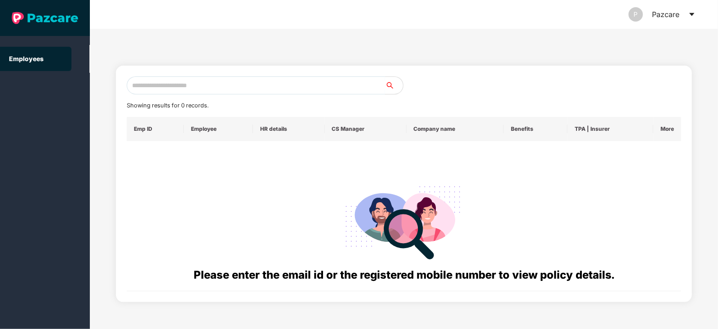
click at [298, 86] on input "text" at bounding box center [256, 85] width 258 height 18
paste input "**********"
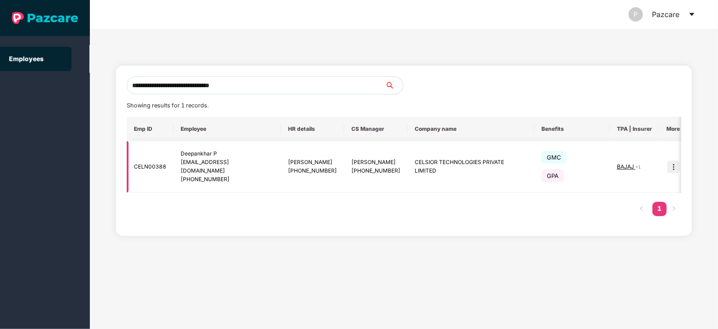
type input "**********"
click at [670, 164] on img at bounding box center [673, 166] width 13 height 13
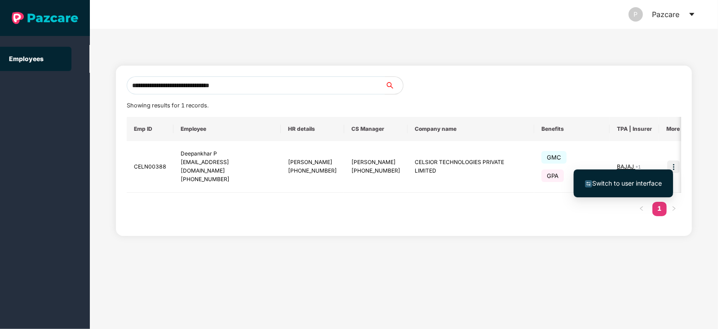
click at [632, 181] on span "Switch to user interface" at bounding box center [627, 183] width 70 height 8
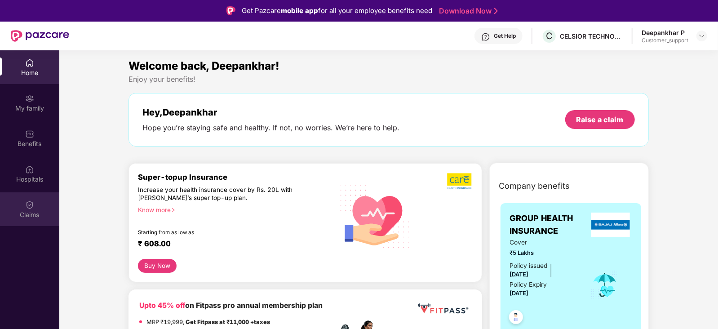
click at [27, 200] on div at bounding box center [29, 204] width 9 height 9
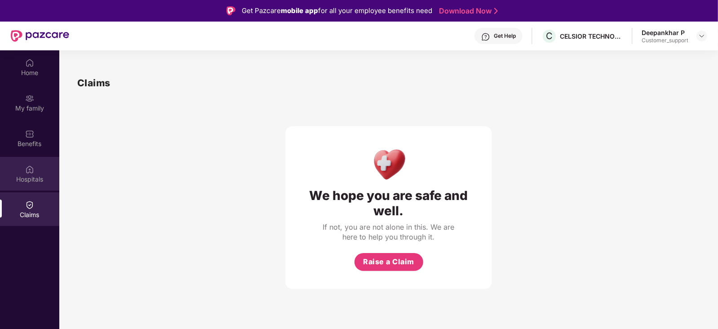
click at [35, 172] on div "Hospitals" at bounding box center [29, 174] width 59 height 34
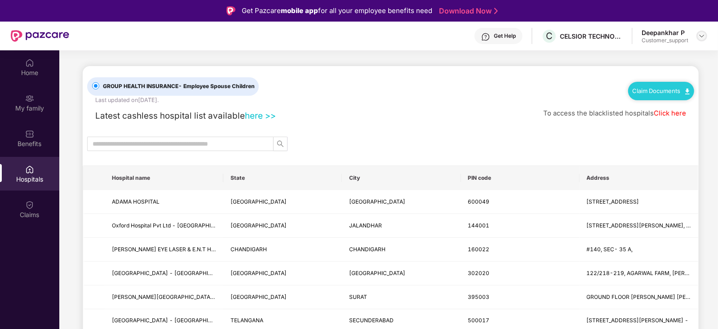
click at [703, 35] on img at bounding box center [701, 35] width 7 height 7
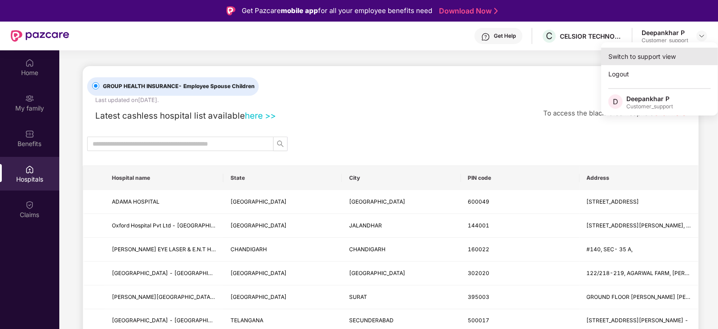
click at [666, 53] on div "Switch to support view" at bounding box center [659, 57] width 117 height 18
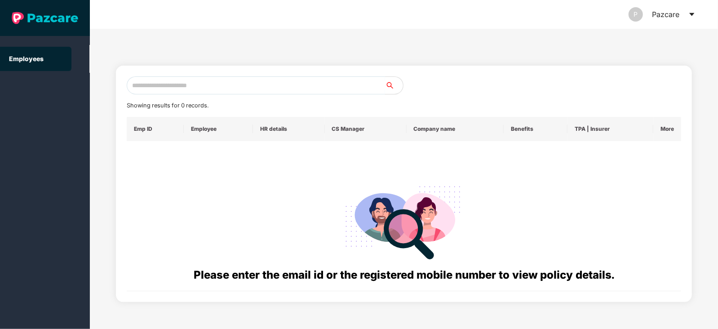
click at [212, 83] on input "text" at bounding box center [256, 85] width 258 height 18
paste input "**********"
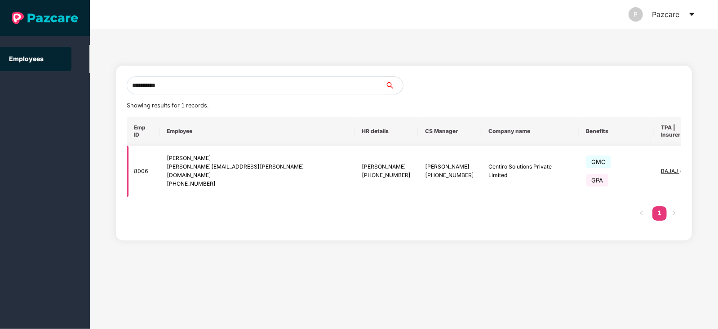
type input "**********"
click at [714, 165] on img at bounding box center [720, 171] width 13 height 13
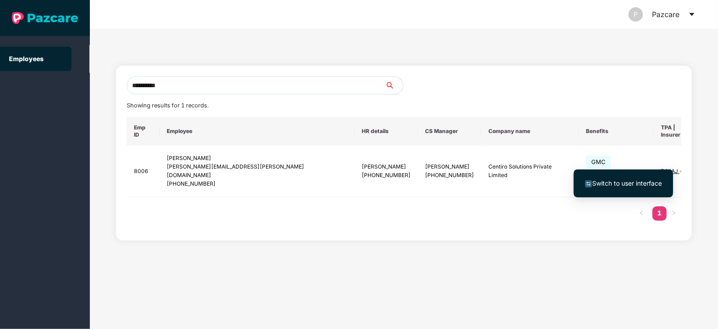
click at [627, 183] on span "Switch to user interface" at bounding box center [627, 183] width 70 height 8
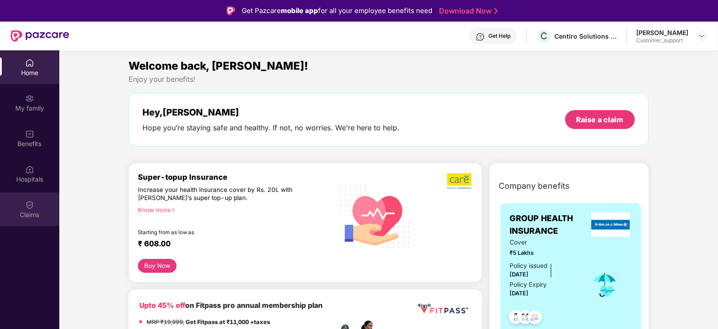
click at [29, 200] on img at bounding box center [29, 204] width 9 height 9
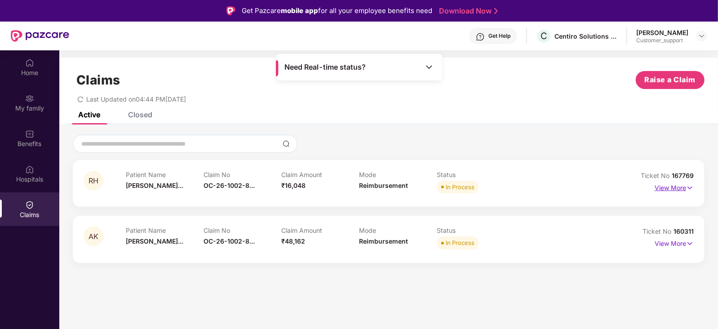
click at [664, 187] on p "View More" at bounding box center [674, 187] width 39 height 12
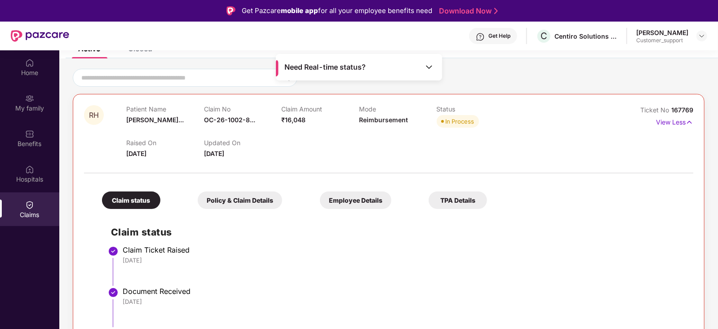
scroll to position [64, 0]
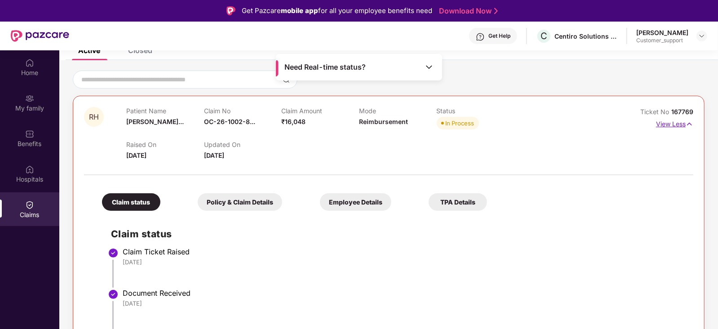
click at [684, 122] on p "View Less" at bounding box center [674, 123] width 37 height 12
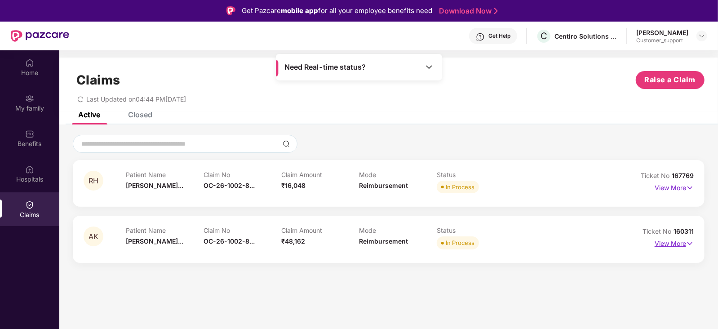
click at [663, 243] on p "View More" at bounding box center [674, 242] width 39 height 12
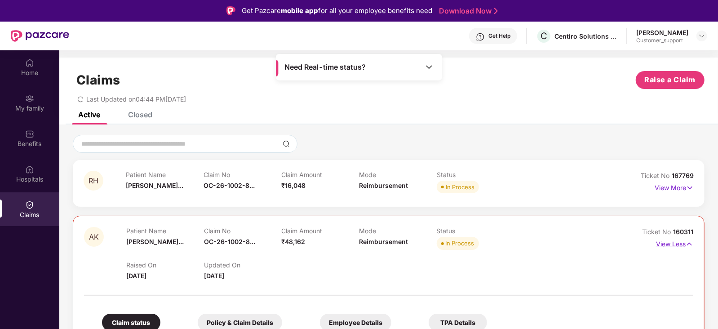
click at [662, 244] on p "View Less" at bounding box center [674, 243] width 37 height 12
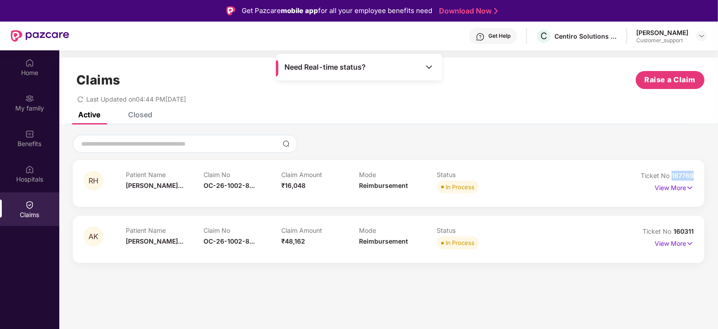
drag, startPoint x: 694, startPoint y: 173, endPoint x: 671, endPoint y: 176, distance: 23.6
click at [671, 176] on div "Ticket No 167769" at bounding box center [667, 176] width 53 height 10
copy span "167769"
click at [673, 188] on p "View More" at bounding box center [674, 187] width 39 height 12
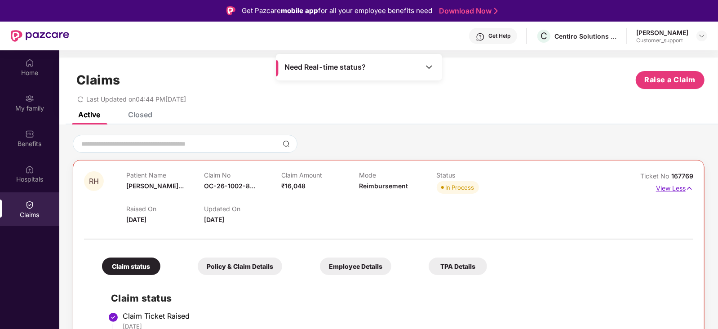
click at [673, 188] on p "View Less" at bounding box center [674, 187] width 37 height 12
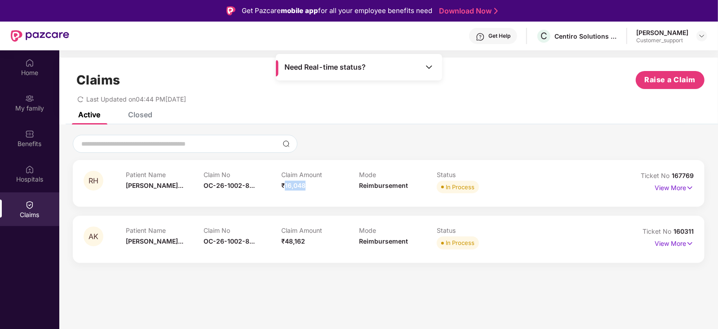
drag, startPoint x: 306, startPoint y: 183, endPoint x: 283, endPoint y: 185, distance: 22.5
click at [283, 185] on span "₹16,048" at bounding box center [293, 186] width 24 height 8
drag, startPoint x: 283, startPoint y: 185, endPoint x: 312, endPoint y: 185, distance: 29.2
click at [312, 185] on div "Claim Amount ₹16,048" at bounding box center [320, 183] width 78 height 25
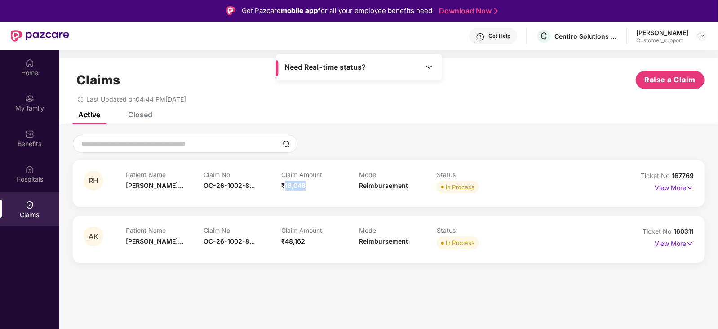
click at [312, 185] on div "Claim Amount ₹16,048" at bounding box center [320, 183] width 78 height 25
drag, startPoint x: 307, startPoint y: 184, endPoint x: 284, endPoint y: 184, distance: 22.9
click at [284, 184] on div "Claim Amount ₹16,048" at bounding box center [320, 183] width 78 height 25
click at [284, 184] on span "₹16,048" at bounding box center [293, 186] width 24 height 8
click at [656, 243] on p "View More" at bounding box center [674, 242] width 39 height 12
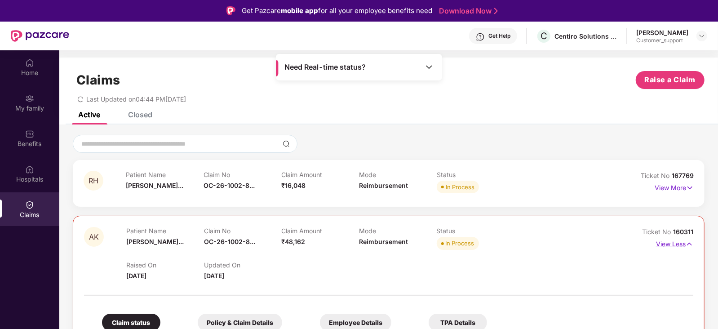
click at [656, 243] on p "View Less" at bounding box center [674, 243] width 37 height 12
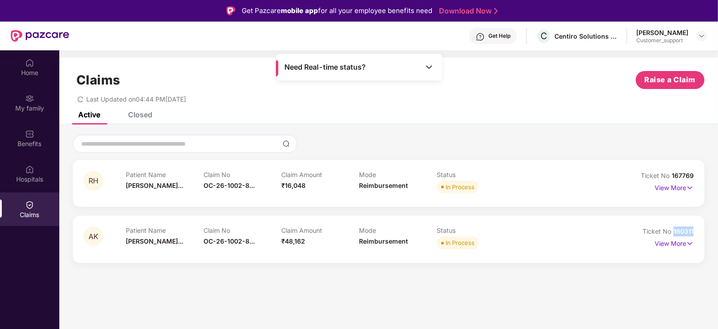
drag, startPoint x: 694, startPoint y: 229, endPoint x: 674, endPoint y: 231, distance: 20.8
click at [674, 231] on div "AK Patient Name [PERSON_NAME]... Claim No OC-26-1002-8... Claim Amount ₹48,162 …" at bounding box center [389, 239] width 632 height 47
copy span "160311"
click at [704, 36] on img at bounding box center [701, 35] width 7 height 7
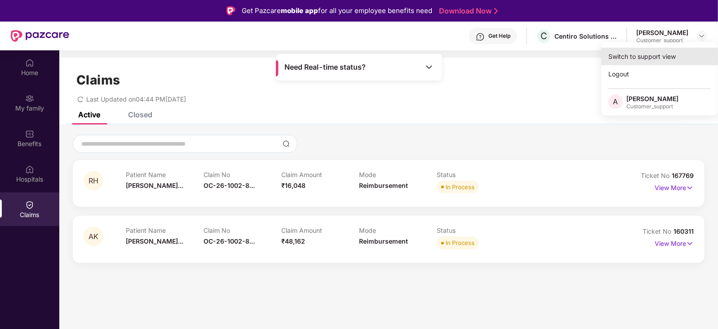
click at [667, 53] on div "Switch to support view" at bounding box center [659, 57] width 117 height 18
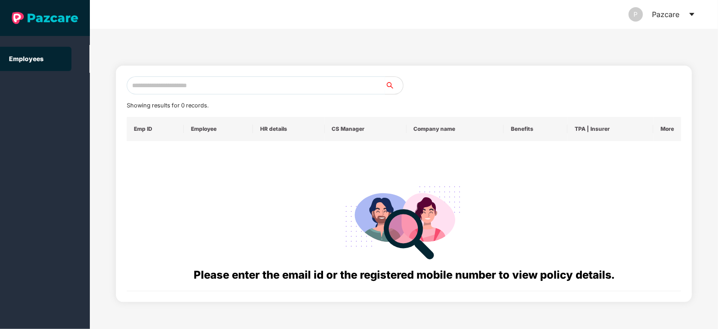
click at [276, 88] on input "text" at bounding box center [256, 85] width 258 height 18
paste input "**********"
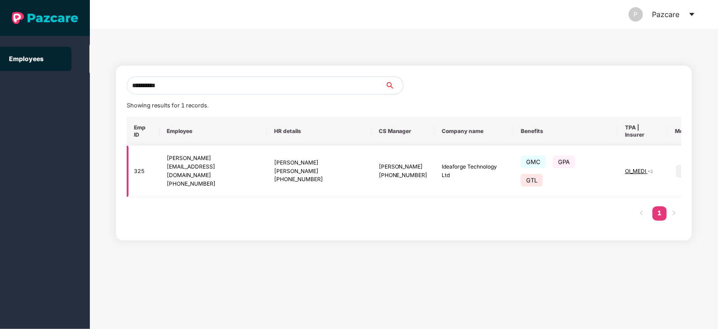
type input "**********"
click at [676, 165] on img at bounding box center [682, 171] width 13 height 13
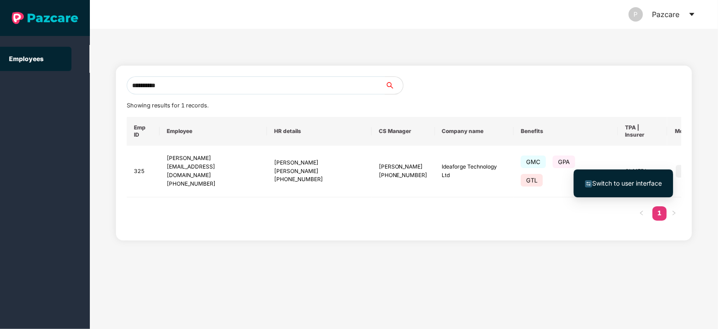
click at [629, 186] on span "Switch to user interface" at bounding box center [627, 183] width 70 height 8
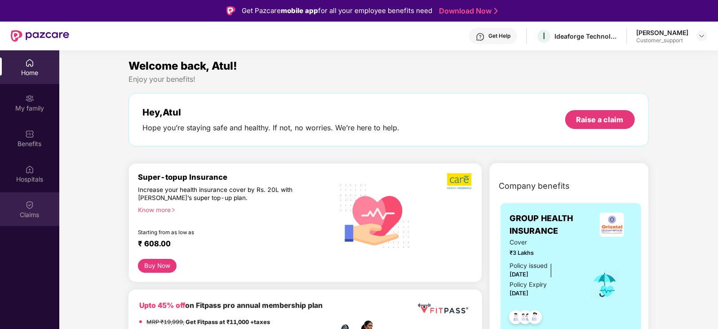
click at [25, 199] on div "Claims" at bounding box center [29, 209] width 59 height 34
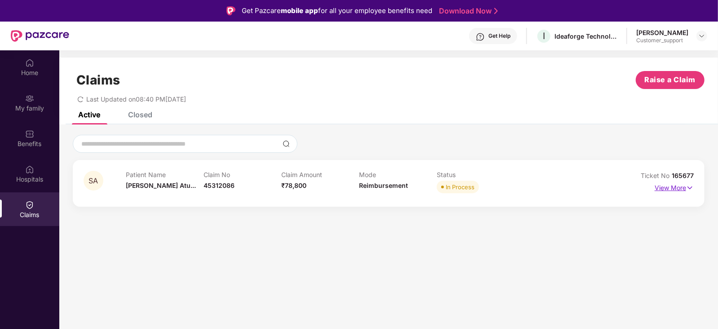
click at [665, 190] on p "View More" at bounding box center [674, 187] width 39 height 12
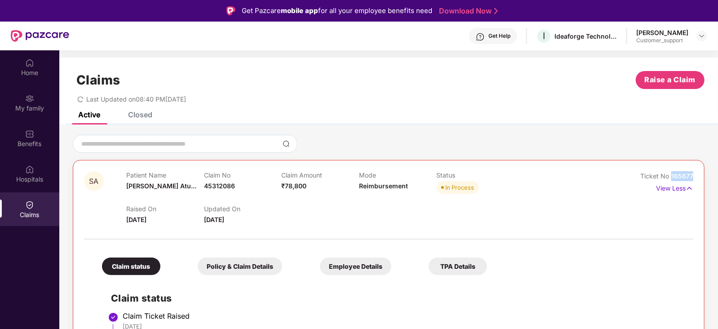
drag, startPoint x: 694, startPoint y: 176, endPoint x: 672, endPoint y: 180, distance: 22.8
copy span "165677"
click at [27, 133] on img at bounding box center [29, 133] width 9 height 9
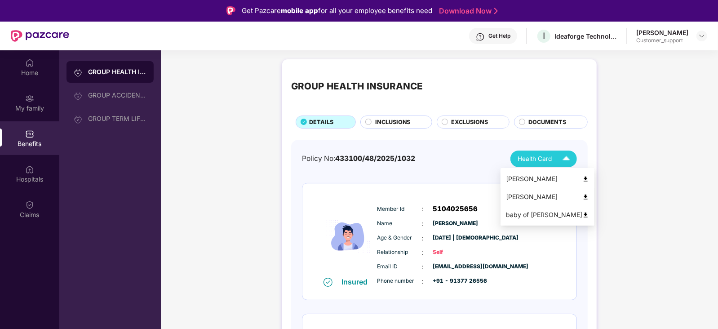
click at [533, 177] on div "[PERSON_NAME]" at bounding box center [547, 179] width 83 height 10
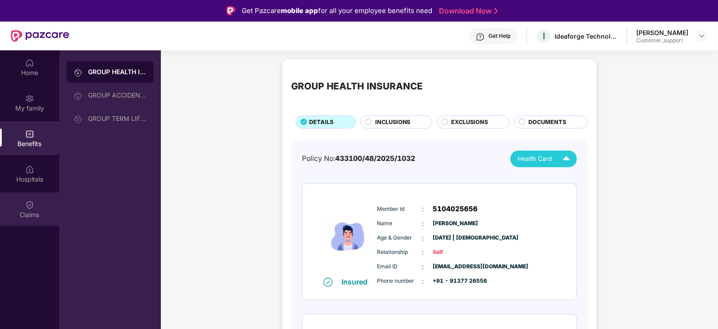
click at [32, 206] on img at bounding box center [29, 204] width 9 height 9
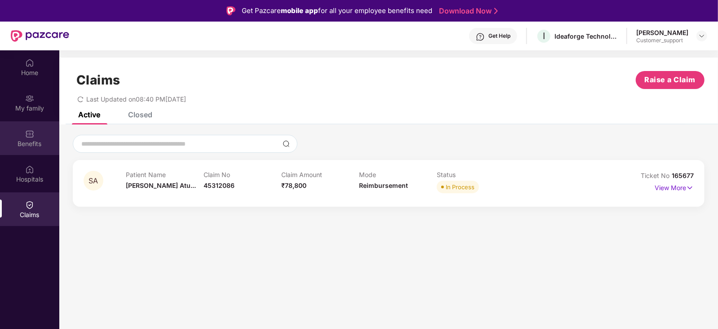
click at [32, 131] on img at bounding box center [29, 133] width 9 height 9
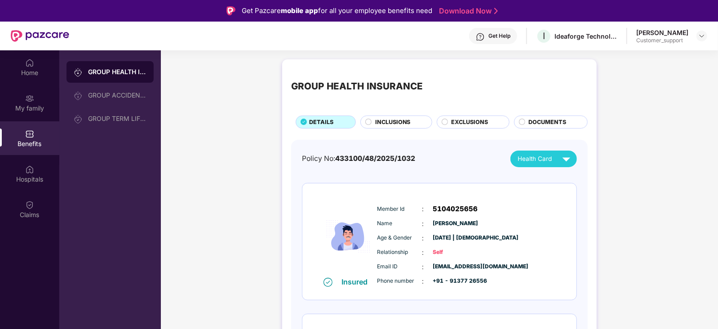
click at [400, 122] on span "INCLUSIONS" at bounding box center [393, 122] width 36 height 9
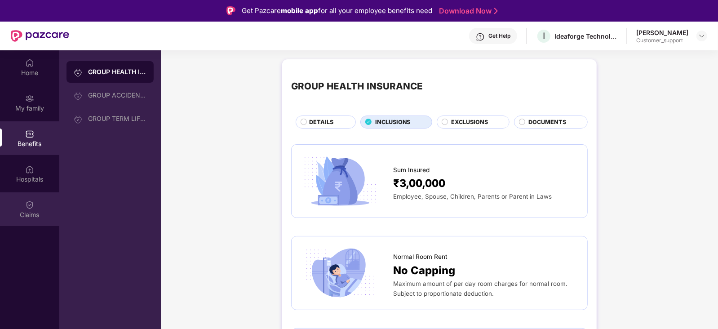
click at [31, 205] on img at bounding box center [29, 204] width 9 height 9
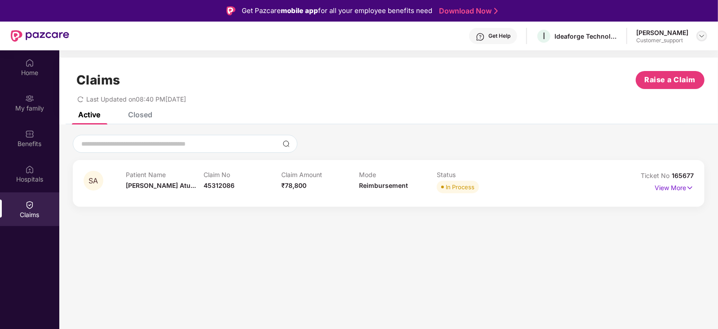
click at [702, 31] on div at bounding box center [702, 36] width 11 height 11
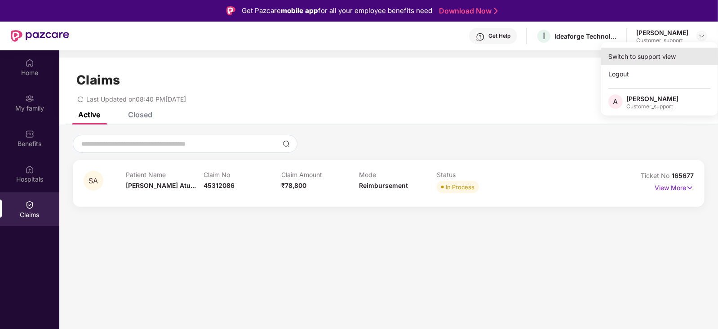
click at [664, 50] on div "Switch to support view" at bounding box center [659, 57] width 117 height 18
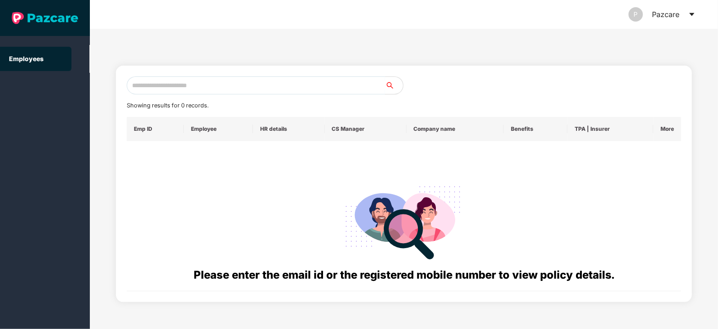
click at [209, 89] on input "text" at bounding box center [256, 85] width 258 height 18
paste input "**********"
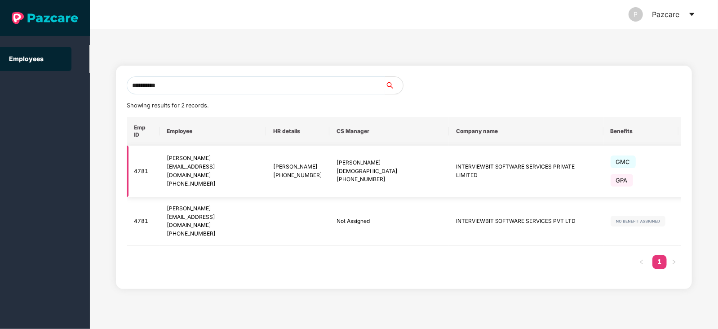
type input "**********"
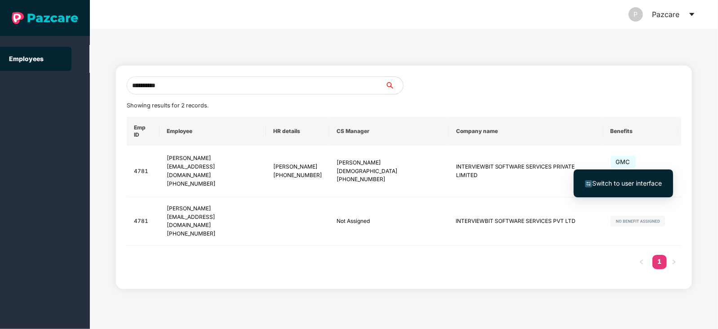
click at [635, 180] on span "Switch to user interface" at bounding box center [627, 183] width 70 height 8
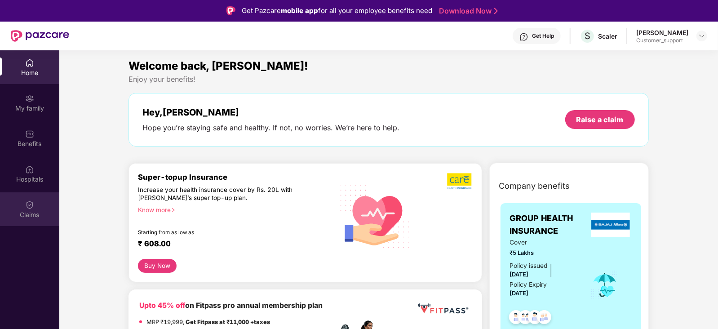
click at [24, 213] on div "Claims" at bounding box center [29, 214] width 59 height 9
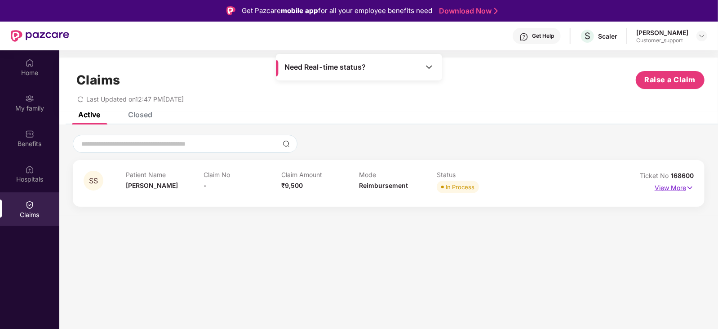
click at [664, 187] on p "View More" at bounding box center [674, 187] width 39 height 12
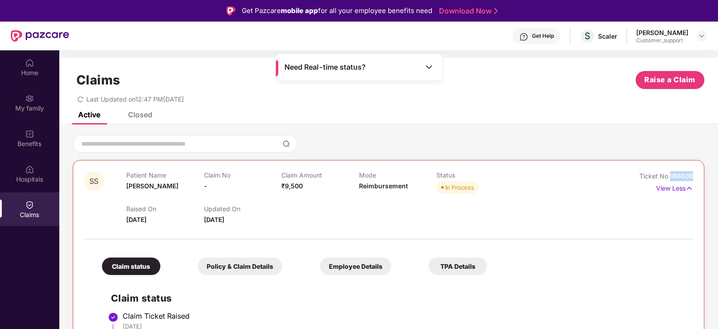
drag, startPoint x: 694, startPoint y: 176, endPoint x: 669, endPoint y: 176, distance: 25.2
copy span "168600"
click at [661, 189] on p "View Less" at bounding box center [674, 187] width 37 height 12
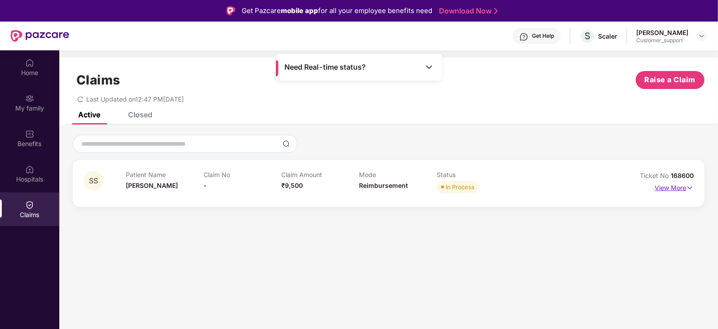
click at [661, 189] on p "View More" at bounding box center [674, 187] width 39 height 12
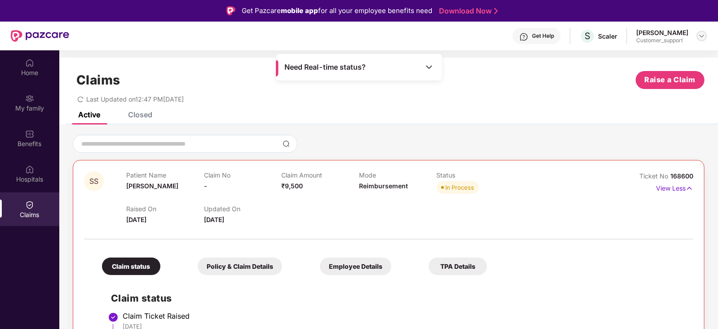
click at [705, 36] on img at bounding box center [701, 35] width 7 height 7
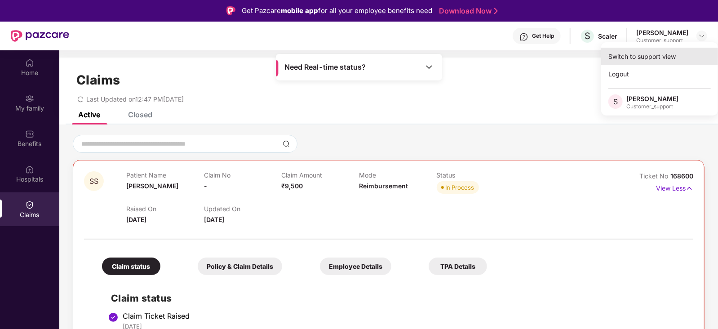
click at [638, 50] on div "Switch to support view" at bounding box center [659, 57] width 117 height 18
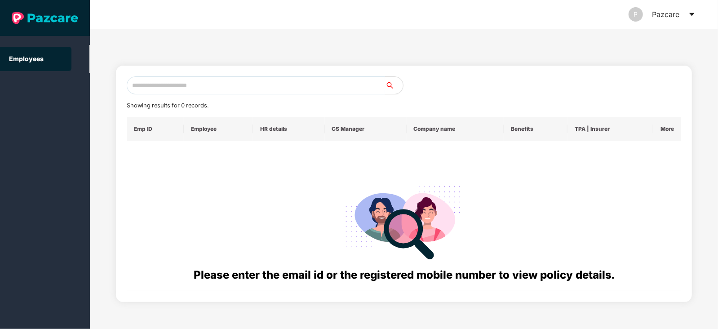
click at [160, 82] on input "text" at bounding box center [256, 85] width 258 height 18
paste input "**********"
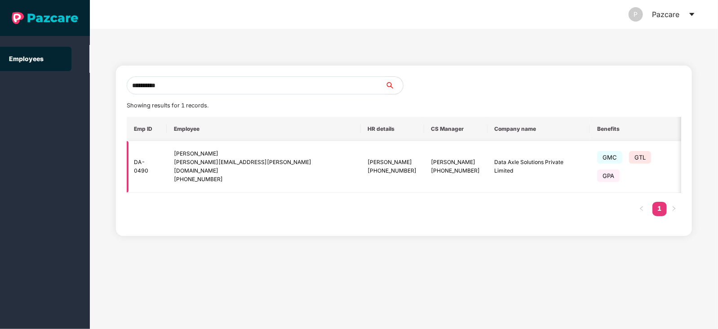
scroll to position [0, 11]
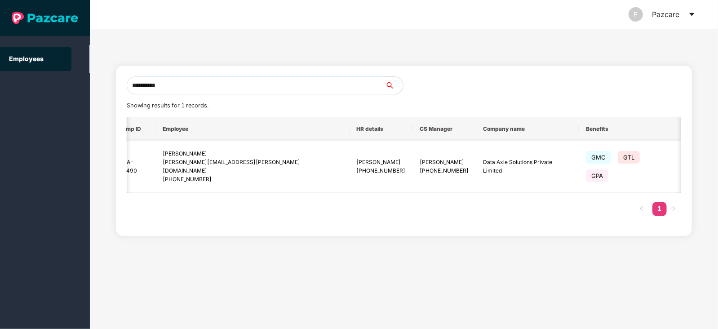
type input "**********"
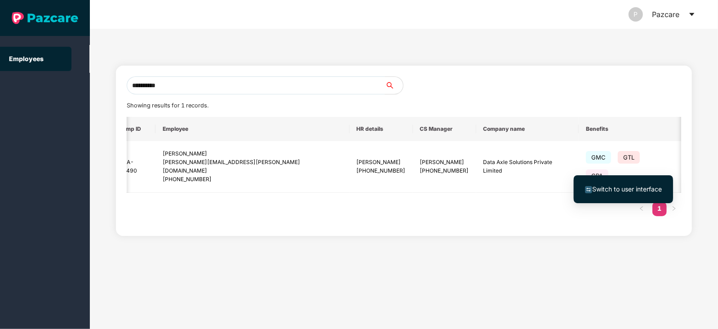
click at [626, 187] on span "Switch to user interface" at bounding box center [627, 189] width 70 height 8
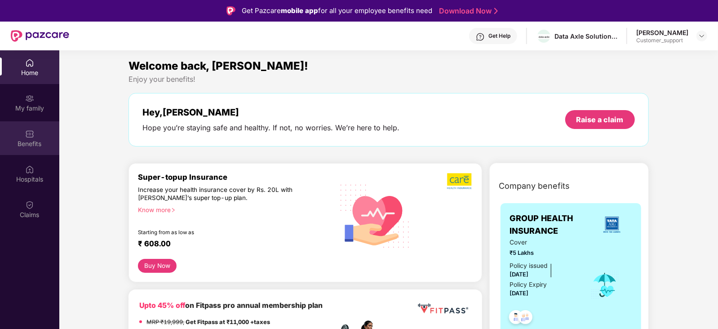
click at [29, 142] on div "Benefits" at bounding box center [29, 143] width 59 height 9
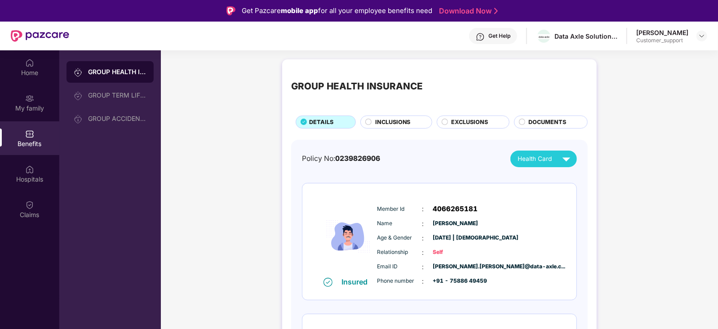
click at [383, 117] on div "INCLUSIONS" at bounding box center [395, 122] width 71 height 13
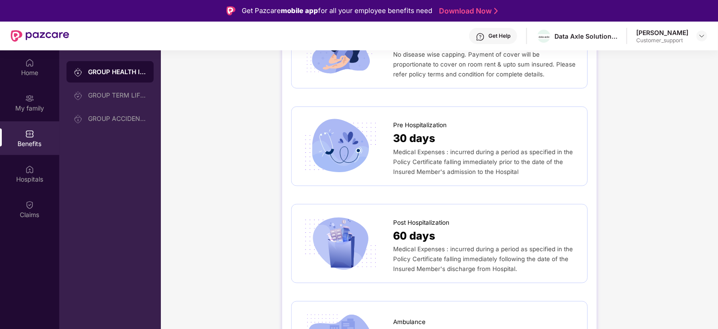
scroll to position [459, 0]
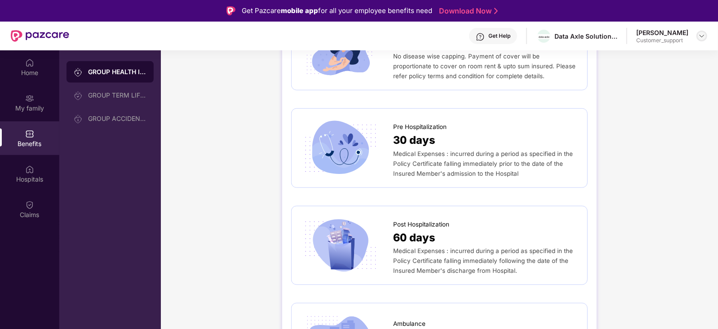
click at [703, 37] on img at bounding box center [701, 35] width 7 height 7
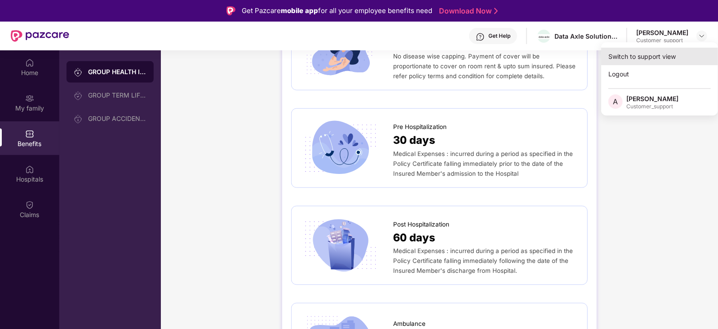
click at [663, 59] on div "Switch to support view" at bounding box center [659, 57] width 117 height 18
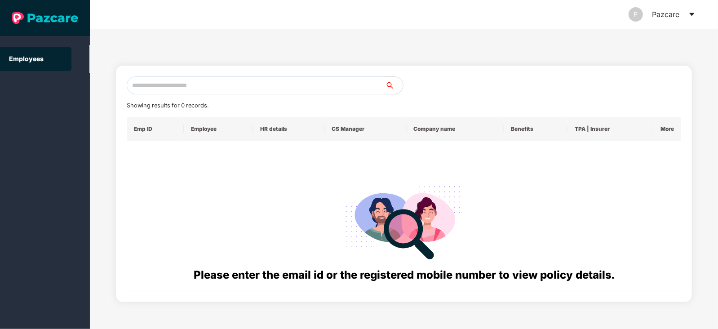
click at [315, 83] on input "text" at bounding box center [256, 85] width 258 height 18
paste input "**********"
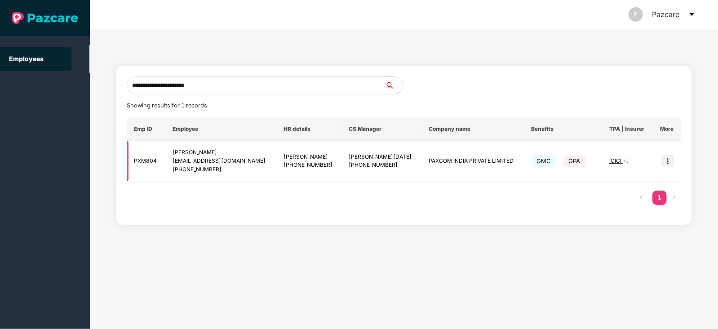
type input "**********"
click at [669, 161] on img at bounding box center [668, 161] width 13 height 13
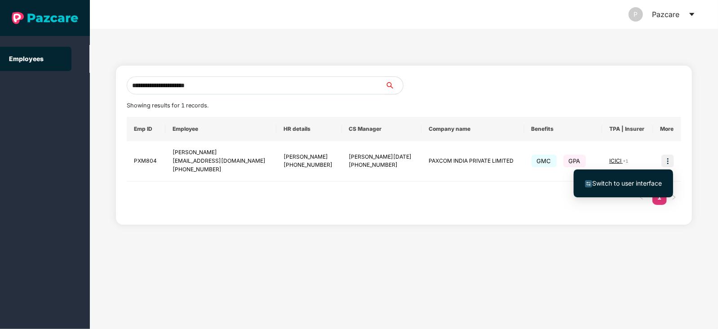
click at [630, 185] on span "Switch to user interface" at bounding box center [627, 183] width 70 height 8
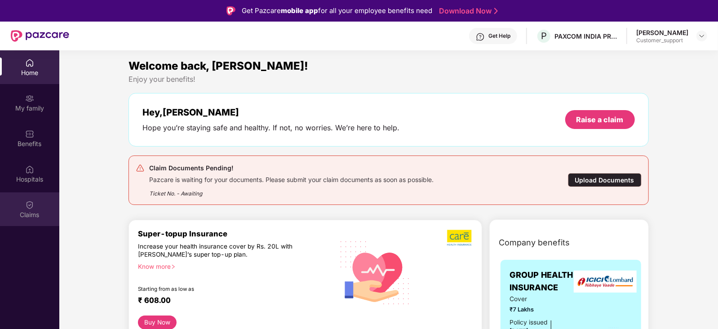
click at [33, 210] on div "Claims" at bounding box center [29, 214] width 59 height 9
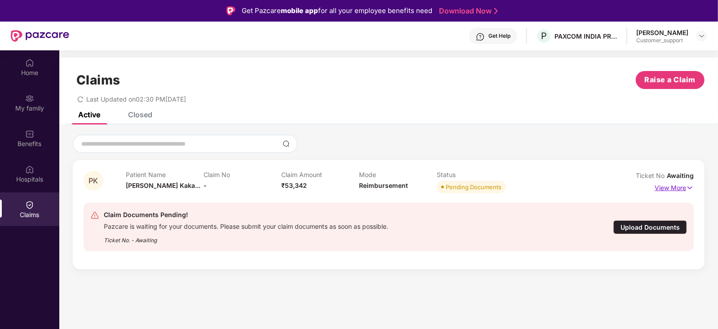
click at [677, 187] on p "View More" at bounding box center [674, 187] width 39 height 12
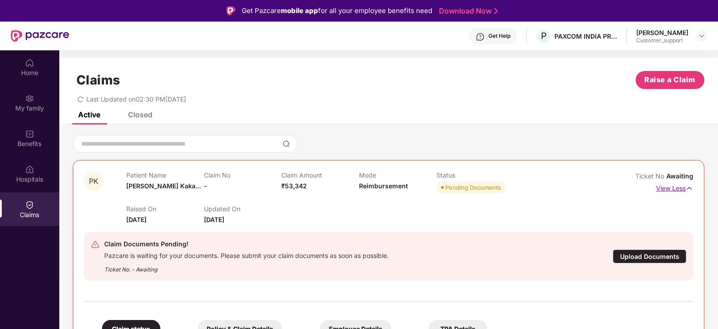
click at [677, 187] on p "View Less" at bounding box center [674, 187] width 37 height 12
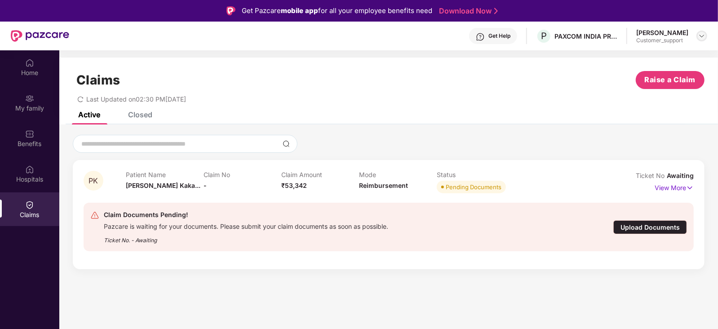
click at [705, 37] on img at bounding box center [701, 35] width 7 height 7
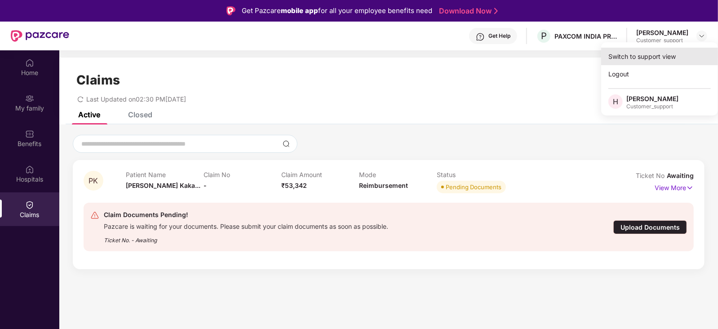
click at [668, 53] on div "Switch to support view" at bounding box center [659, 57] width 117 height 18
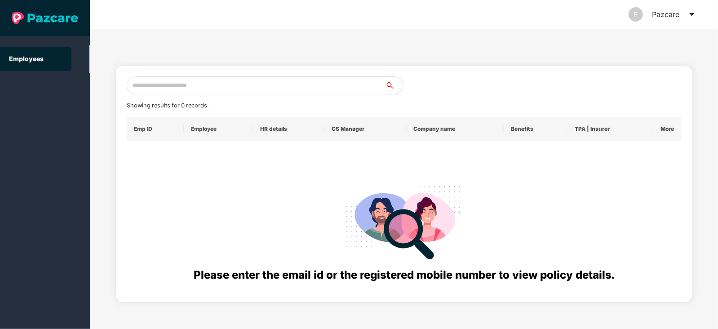
click at [285, 81] on input "text" at bounding box center [256, 85] width 258 height 18
paste input "**********"
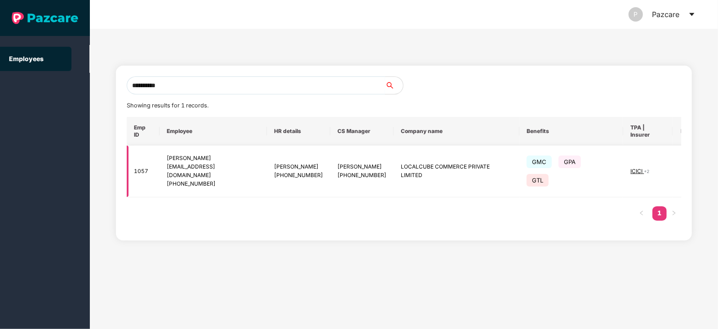
type input "**********"
click at [682, 165] on img at bounding box center [688, 171] width 13 height 13
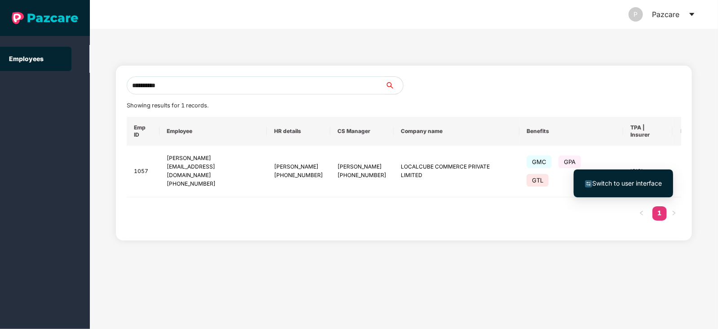
click at [642, 181] on span "Switch to user interface" at bounding box center [627, 183] width 70 height 8
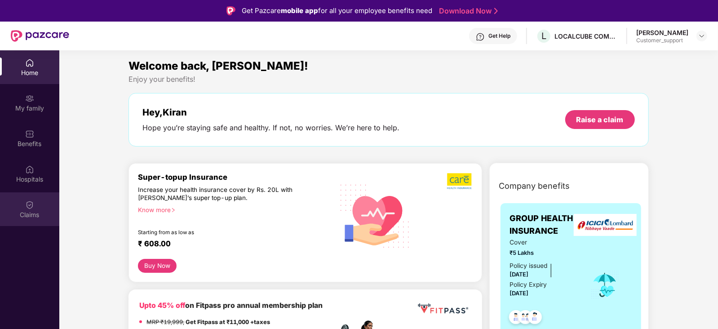
click at [37, 203] on div "Claims" at bounding box center [29, 209] width 59 height 34
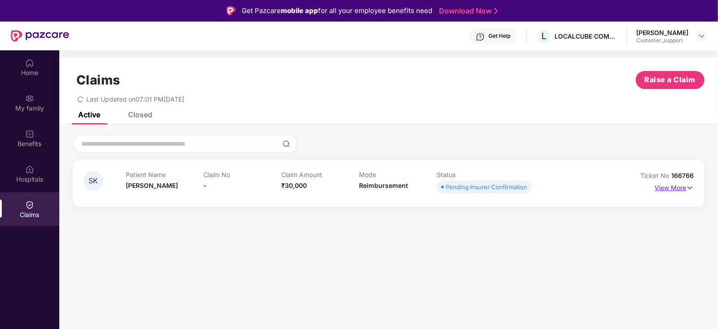
click at [666, 187] on p "View More" at bounding box center [674, 187] width 39 height 12
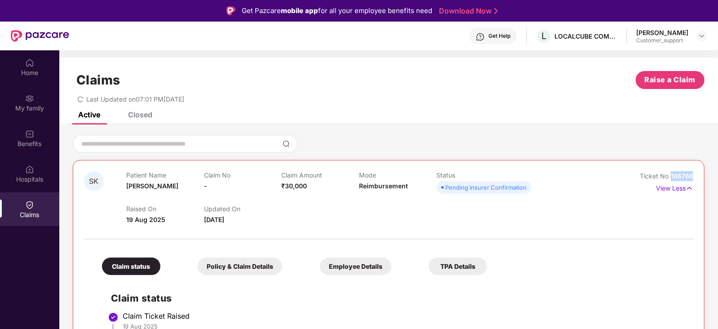
drag, startPoint x: 694, startPoint y: 173, endPoint x: 669, endPoint y: 175, distance: 25.7
click at [669, 175] on div "SK Patient Name Shanavi K Claim No - Claim Amount ₹30,000 Mode Reimbursement St…" at bounding box center [389, 315] width 632 height 311
copy span "166766"
click at [19, 137] on div "Benefits" at bounding box center [29, 138] width 59 height 34
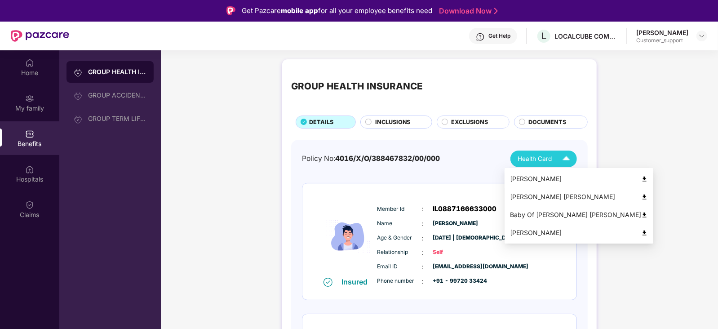
click at [545, 178] on div "[PERSON_NAME]" at bounding box center [579, 179] width 138 height 10
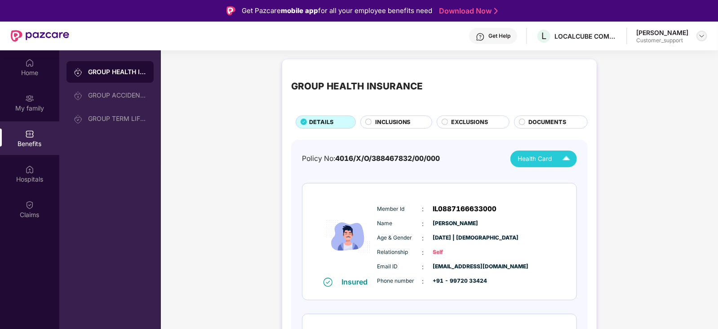
click at [701, 36] on img at bounding box center [701, 35] width 7 height 7
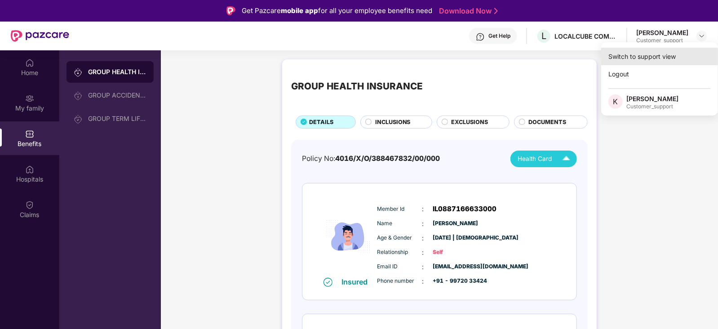
click at [663, 57] on div "Switch to support view" at bounding box center [659, 57] width 117 height 18
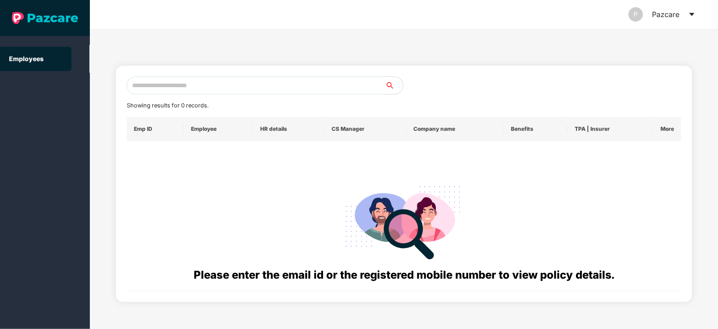
click at [262, 77] on input "text" at bounding box center [256, 85] width 258 height 18
paste input "**********"
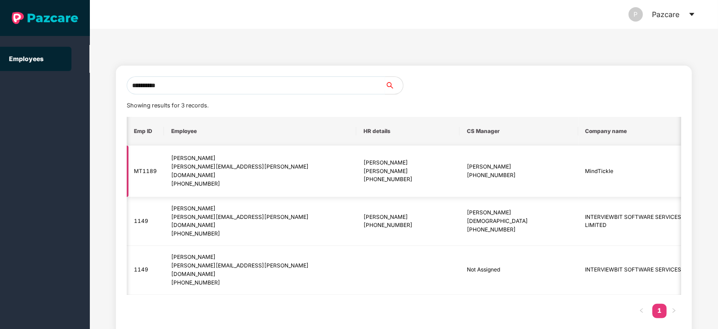
scroll to position [0, 56]
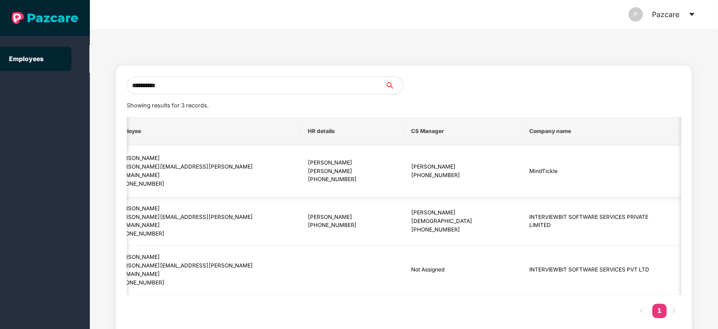
type input "**********"
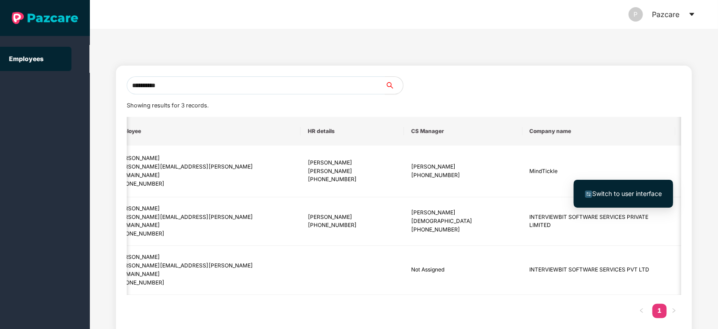
click at [625, 195] on span "Switch to user interface" at bounding box center [627, 194] width 70 height 8
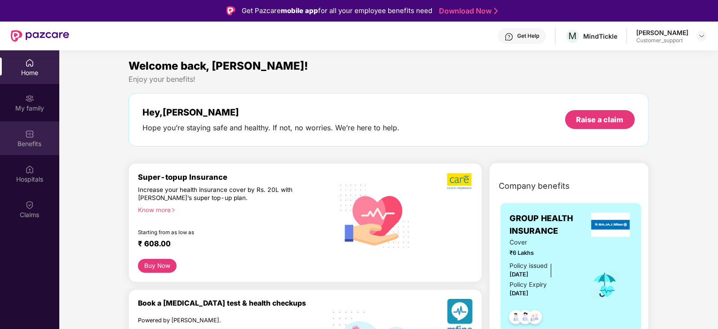
click at [26, 138] on img at bounding box center [29, 133] width 9 height 9
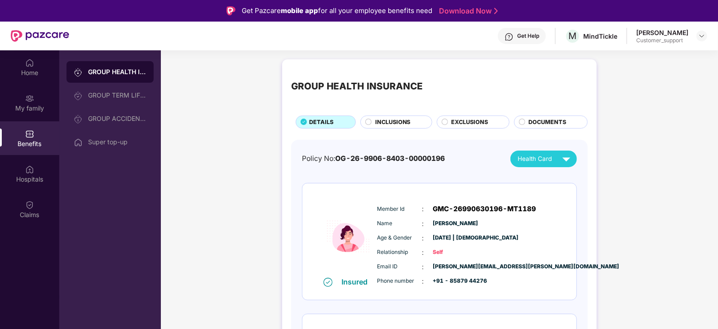
click at [532, 39] on div "Get Help" at bounding box center [528, 35] width 22 height 7
click at [106, 140] on div "Super top-up" at bounding box center [117, 141] width 58 height 7
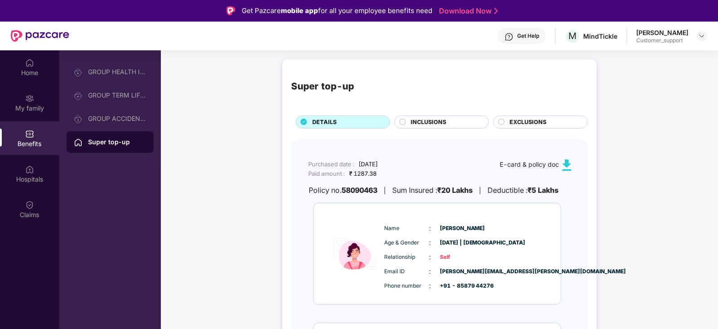
click at [526, 35] on div "Get Help" at bounding box center [528, 35] width 22 height 7
click at [407, 69] on div "Super top-up" at bounding box center [439, 86] width 297 height 36
click at [124, 71] on div "GROUP HEALTH INSURANCE" at bounding box center [117, 71] width 58 height 7
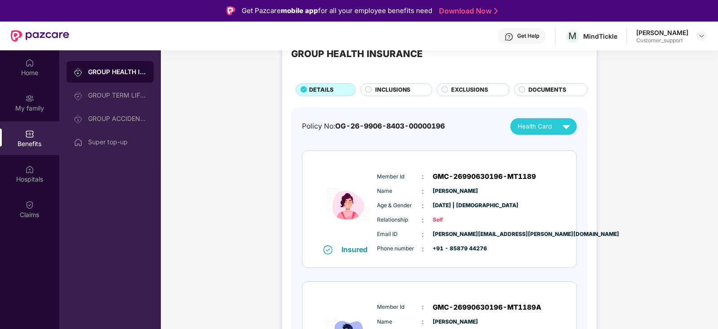
scroll to position [0, 0]
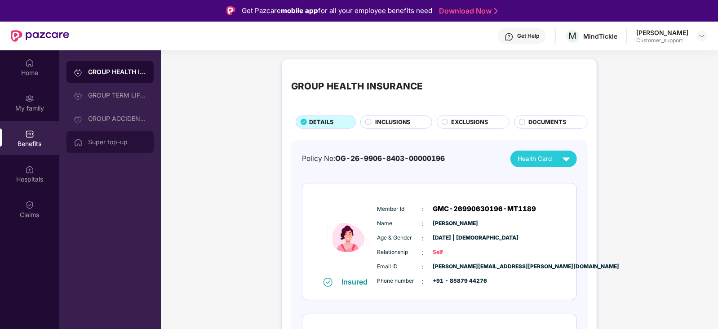
click at [99, 140] on div "Super top-up" at bounding box center [117, 141] width 58 height 7
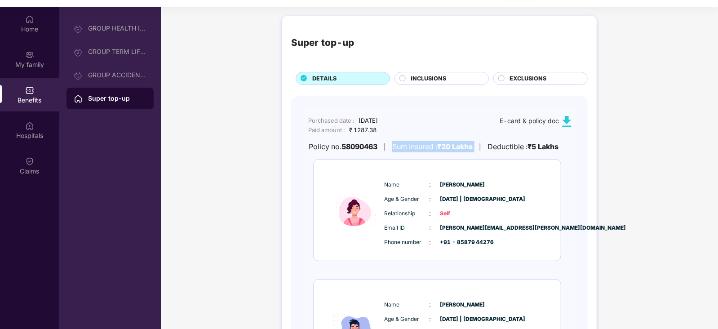
drag, startPoint x: 394, startPoint y: 144, endPoint x: 488, endPoint y: 142, distance: 93.5
click at [488, 142] on div "Policy no. 58090463 | Sum Insured : ₹20 Lakhs | Deductible : ₹5 Lakhs" at bounding box center [437, 146] width 271 height 11
click at [481, 142] on div "|" at bounding box center [480, 147] width 2 height 10
drag, startPoint x: 497, startPoint y: 145, endPoint x: 582, endPoint y: 141, distance: 85.0
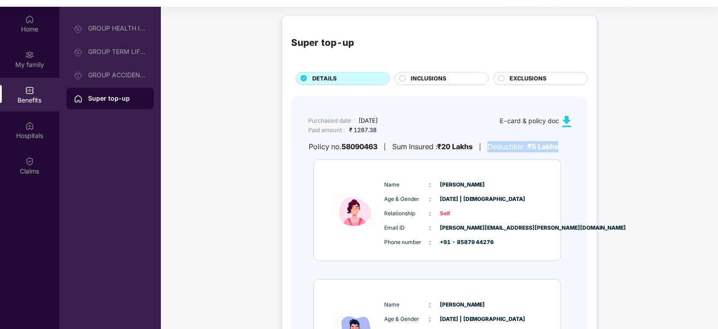
drag, startPoint x: 306, startPoint y: 145, endPoint x: 384, endPoint y: 147, distance: 78.7
click at [384, 147] on div "Policy no. 58090463 | Sum Insured : ₹20 Lakhs | Deductible : ₹5 Lakhs" at bounding box center [437, 146] width 271 height 11
click at [383, 142] on div "Policy no. 58090463 | Sum Insured : ₹20 Lakhs | Deductible : ₹5 Lakhs" at bounding box center [437, 146] width 271 height 11
drag, startPoint x: 384, startPoint y: 146, endPoint x: 310, endPoint y: 152, distance: 74.4
click at [310, 152] on div "Purchased date : [DATE] Paid amount : ₹ 1287.38 E-card & policy doc Policy no. …" at bounding box center [439, 251] width 275 height 289
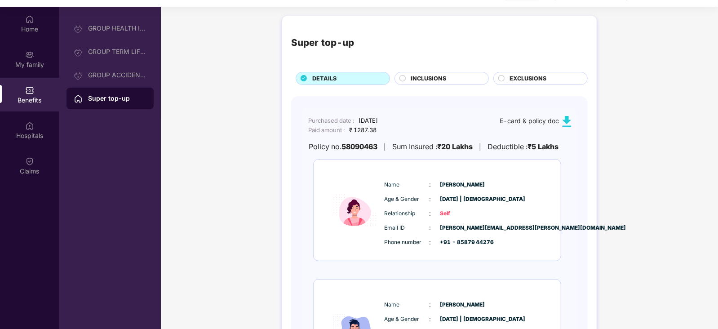
click at [324, 153] on div "Purchased date : [DATE] Paid amount : ₹ 1287.38 E-card & policy doc Policy no. …" at bounding box center [439, 251] width 275 height 289
drag, startPoint x: 306, startPoint y: 146, endPoint x: 389, endPoint y: 148, distance: 83.2
click at [389, 148] on div "Policy no. 58090463 | Sum Insured : ₹20 Lakhs | Deductible : ₹5 Lakhs" at bounding box center [437, 146] width 271 height 11
click at [386, 148] on div "|" at bounding box center [385, 147] width 2 height 10
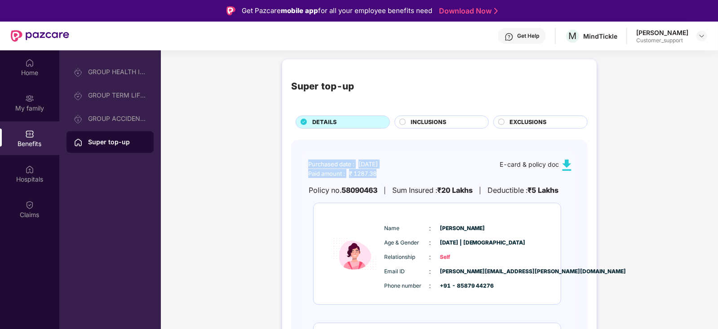
drag, startPoint x: 308, startPoint y: 165, endPoint x: 386, endPoint y: 172, distance: 78.0
click at [378, 172] on div "Purchased date : [DATE] Paid amount : ₹ 1287.38" at bounding box center [343, 169] width 70 height 18
click at [378, 172] on div "Paid amount : ₹ 1287.38" at bounding box center [343, 173] width 70 height 9
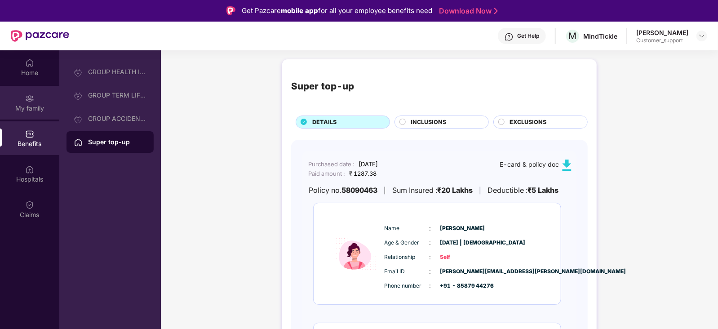
click at [40, 102] on div "My family" at bounding box center [29, 103] width 59 height 34
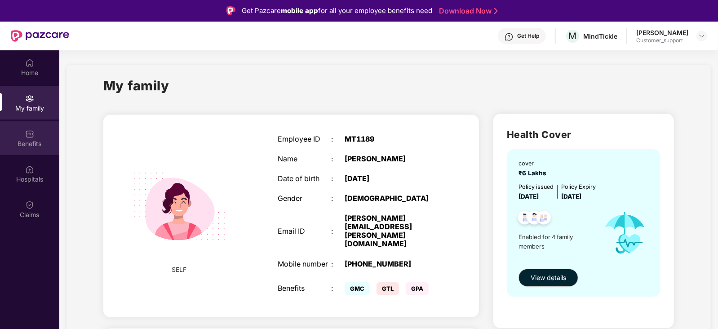
click at [32, 139] on div "Benefits" at bounding box center [29, 143] width 59 height 9
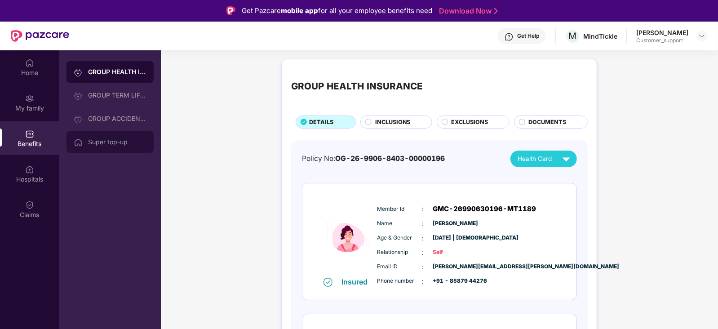
click at [128, 142] on div "Super top-up" at bounding box center [117, 141] width 58 height 7
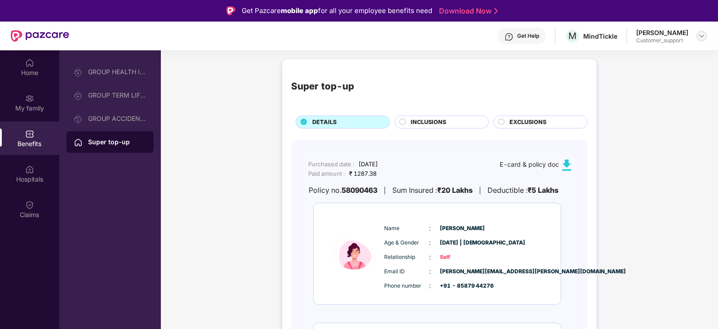
click at [702, 35] on img at bounding box center [701, 35] width 7 height 7
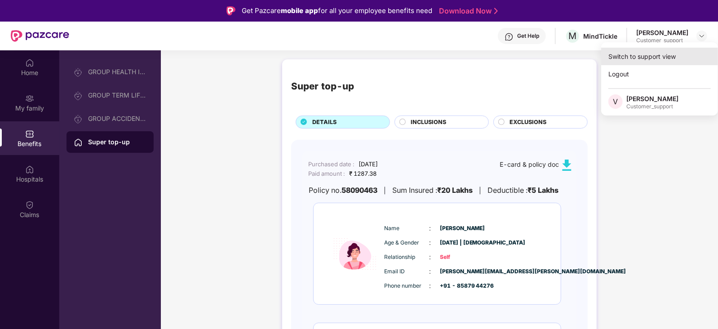
click at [670, 54] on div "Switch to support view" at bounding box center [659, 57] width 117 height 18
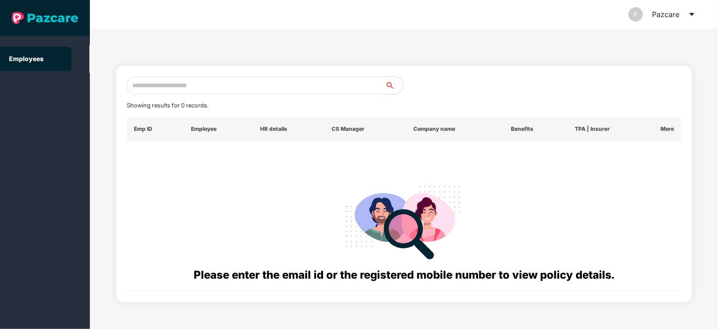
click at [299, 82] on input "text" at bounding box center [256, 85] width 258 height 18
paste input "**********"
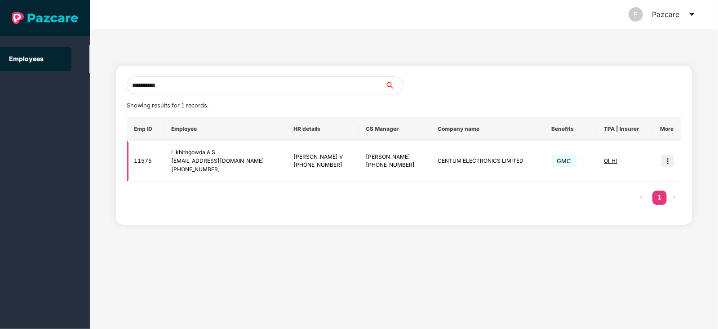
type input "**********"
click at [667, 158] on img at bounding box center [668, 161] width 13 height 13
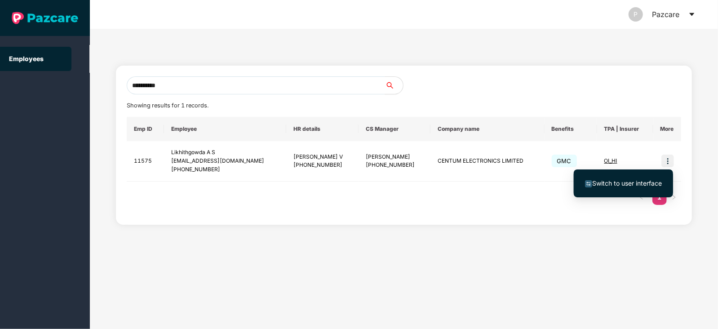
click at [627, 178] on span "Switch to user interface" at bounding box center [623, 183] width 77 height 10
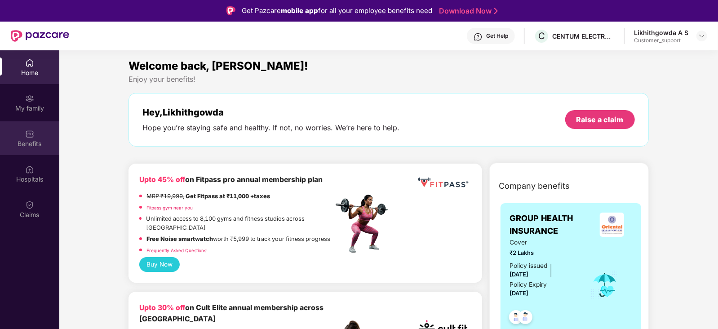
click at [33, 132] on img at bounding box center [29, 133] width 9 height 9
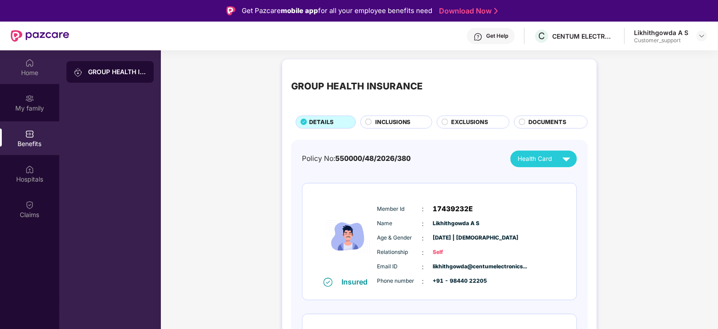
click at [29, 67] on img at bounding box center [29, 62] width 9 height 9
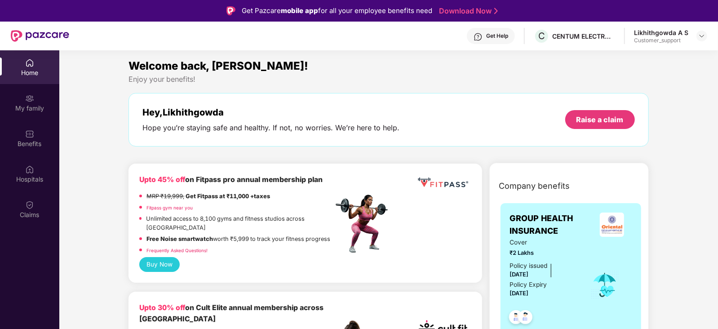
click at [497, 37] on div "Get Help" at bounding box center [497, 35] width 22 height 7
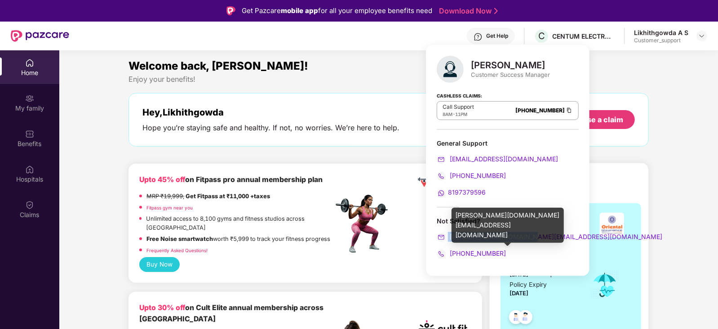
drag, startPoint x: 529, startPoint y: 234, endPoint x: 449, endPoint y: 238, distance: 81.0
click at [449, 238] on div "[PERSON_NAME][DOMAIN_NAME][EMAIL_ADDRESS][DOMAIN_NAME]" at bounding box center [508, 237] width 142 height 10
copy span "[PERSON_NAME][DOMAIN_NAME][EMAIL_ADDRESS][DOMAIN_NAME]"
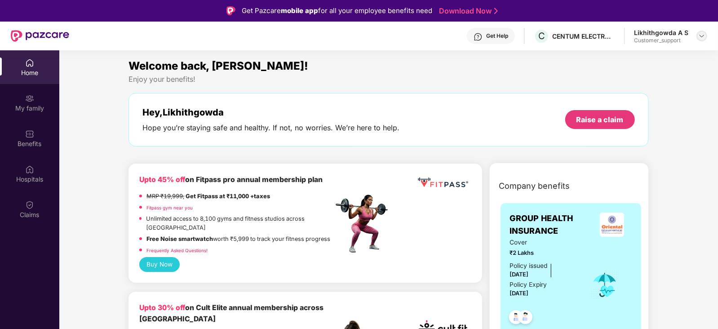
click at [701, 36] on img at bounding box center [701, 35] width 7 height 7
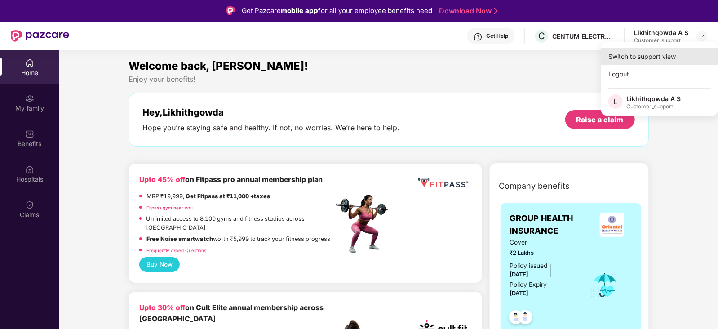
click at [658, 53] on div "Switch to support view" at bounding box center [659, 57] width 117 height 18
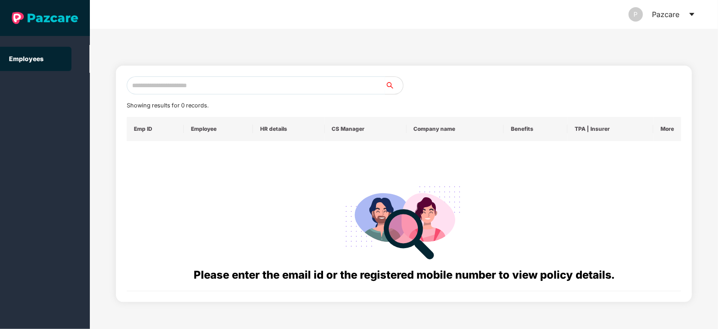
click at [155, 83] on input "text" at bounding box center [256, 85] width 258 height 18
paste input "**********"
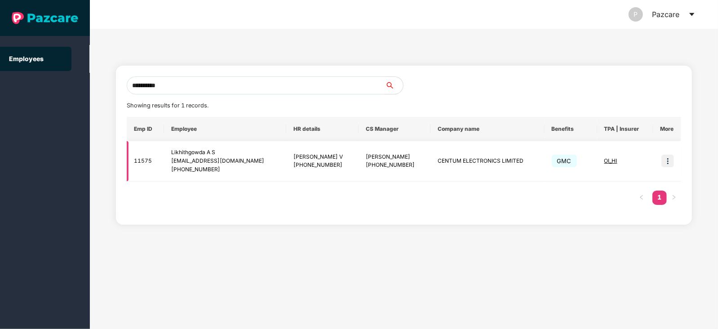
type input "**********"
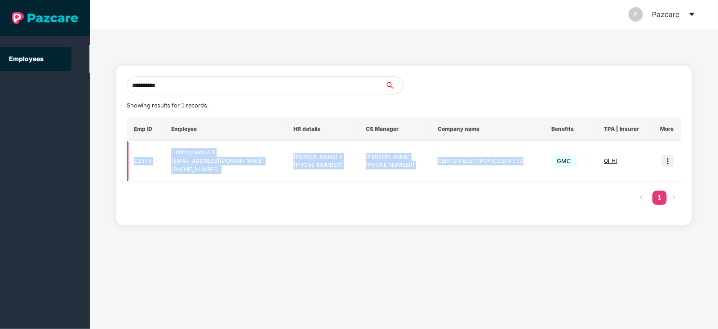
drag, startPoint x: 133, startPoint y: 156, endPoint x: 542, endPoint y: 169, distance: 409.2
click at [542, 169] on tr "11575 Likhithgowda A S [EMAIL_ADDRESS][DOMAIN_NAME] [PHONE_NUMBER] [PERSON_NAME…" at bounding box center [404, 161] width 555 height 40
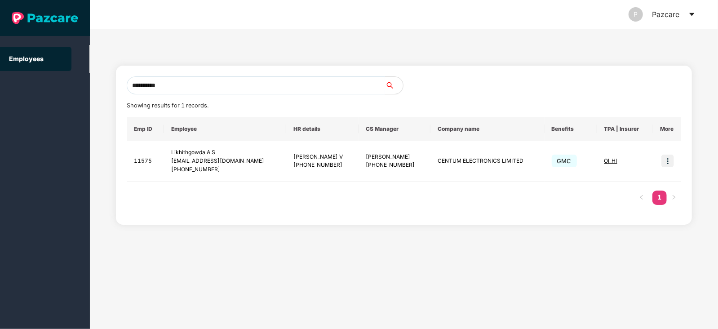
click at [178, 87] on input "**********" at bounding box center [256, 85] width 258 height 18
paste input "**********"
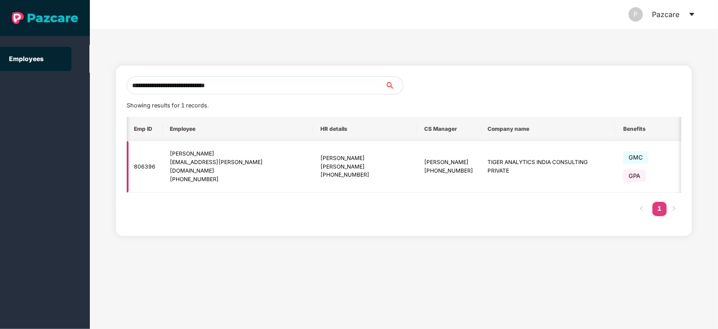
scroll to position [0, 41]
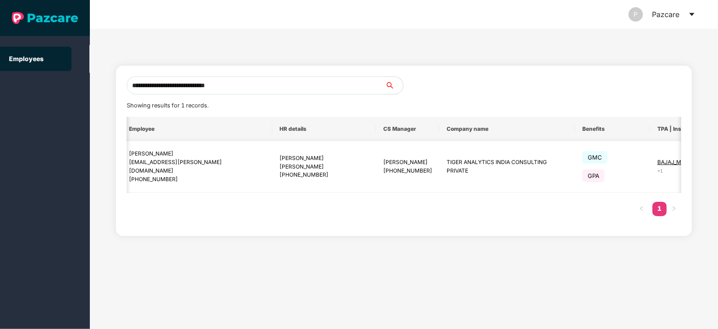
type input "**********"
click at [716, 162] on img at bounding box center [722, 166] width 13 height 13
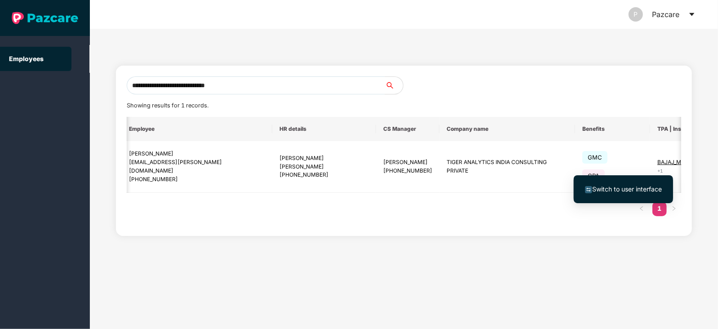
click at [635, 186] on span "Switch to user interface" at bounding box center [627, 189] width 70 height 8
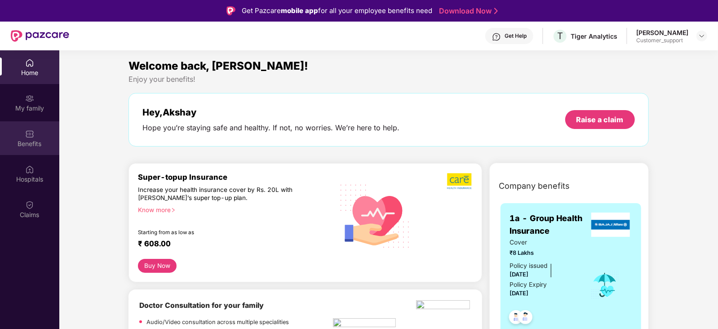
click at [26, 136] on img at bounding box center [29, 133] width 9 height 9
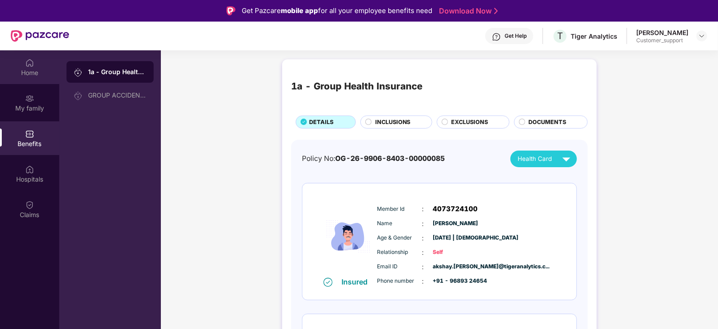
click at [36, 63] on div "Home" at bounding box center [29, 67] width 59 height 34
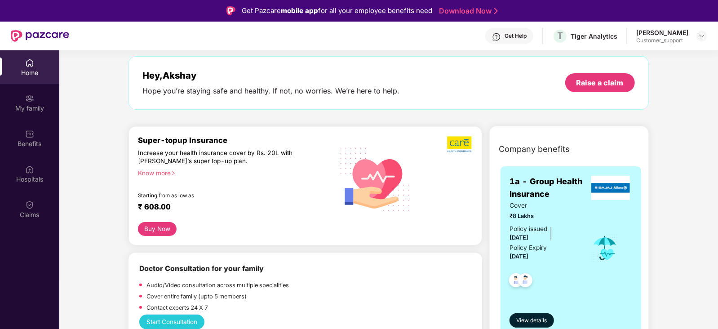
scroll to position [0, 0]
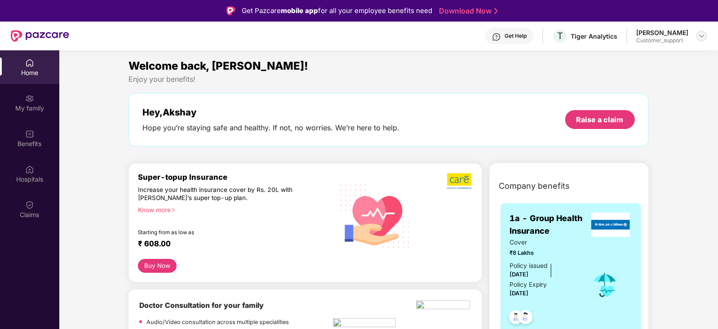
click at [700, 34] on img at bounding box center [701, 35] width 7 height 7
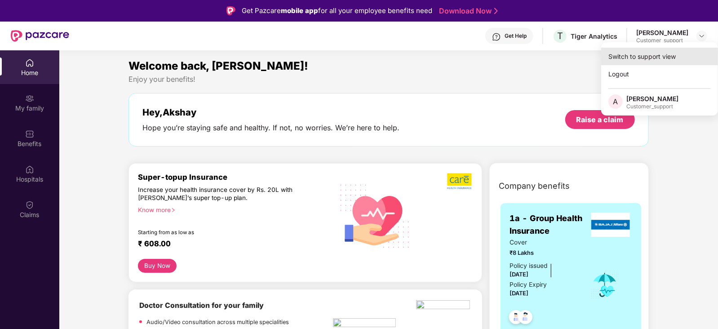
click at [667, 58] on div "Switch to support view" at bounding box center [659, 57] width 117 height 18
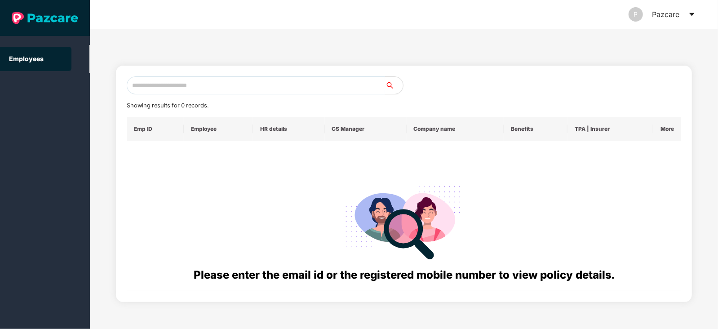
click at [272, 85] on input "text" at bounding box center [256, 85] width 258 height 18
paste input "**********"
type input "**********"
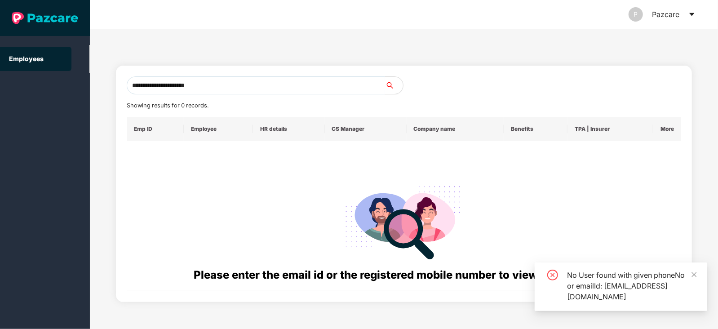
drag, startPoint x: 238, startPoint y: 84, endPoint x: 59, endPoint y: 95, distance: 179.7
click at [59, 95] on section "**********" at bounding box center [359, 164] width 718 height 329
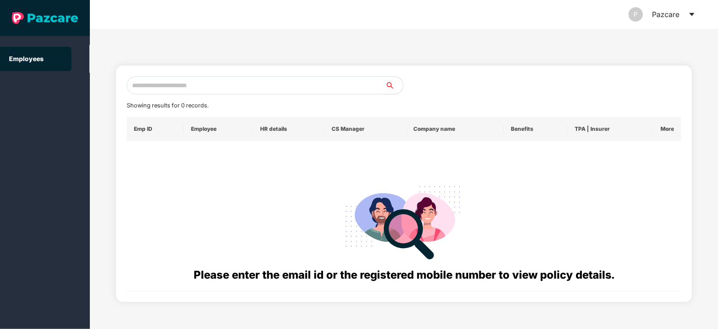
click at [178, 82] on input "text" at bounding box center [256, 85] width 258 height 18
paste input "**********"
type input "**********"
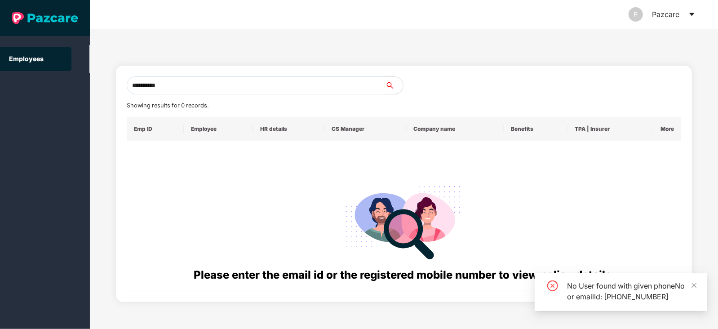
drag, startPoint x: 183, startPoint y: 84, endPoint x: 90, endPoint y: 94, distance: 93.5
click at [90, 94] on div "**********" at bounding box center [404, 179] width 628 height 300
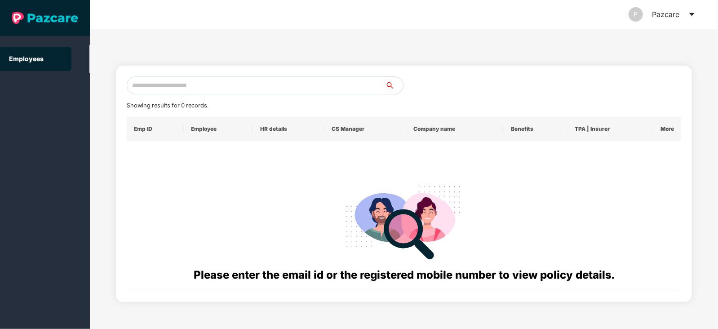
click at [181, 86] on input "text" at bounding box center [256, 85] width 258 height 18
paste input "**********"
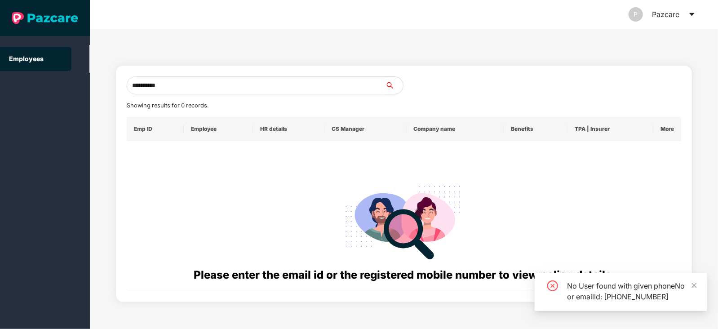
type input "**********"
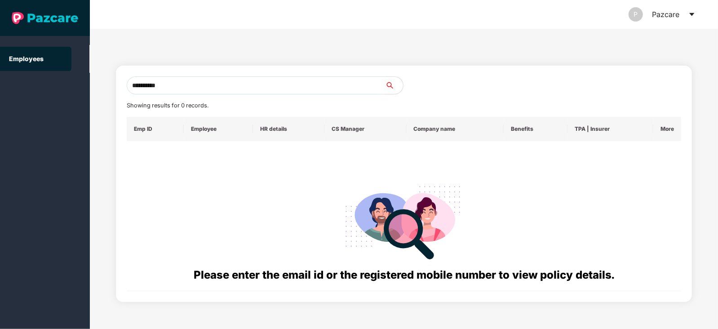
click at [240, 84] on input "**********" at bounding box center [256, 85] width 258 height 18
paste input "**********"
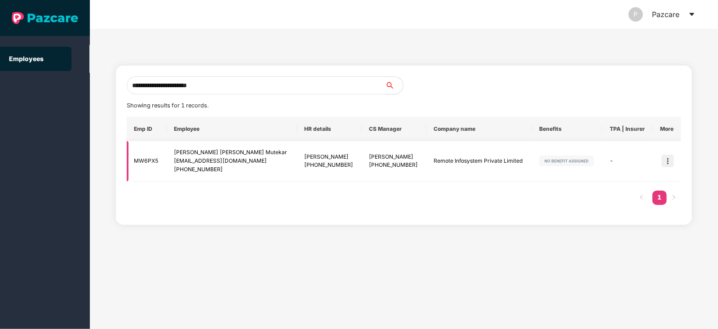
type input "**********"
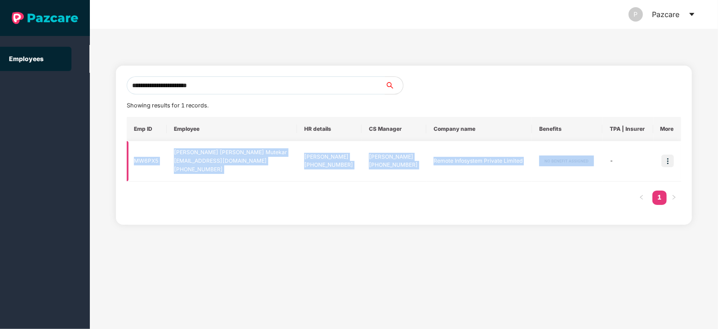
drag, startPoint x: 131, startPoint y: 160, endPoint x: 533, endPoint y: 167, distance: 401.4
click at [533, 167] on tr "MW6PX5 [PERSON_NAME] [PERSON_NAME] Mutekar [EMAIL_ADDRESS][DOMAIN_NAME] [PHONE_…" at bounding box center [404, 161] width 555 height 40
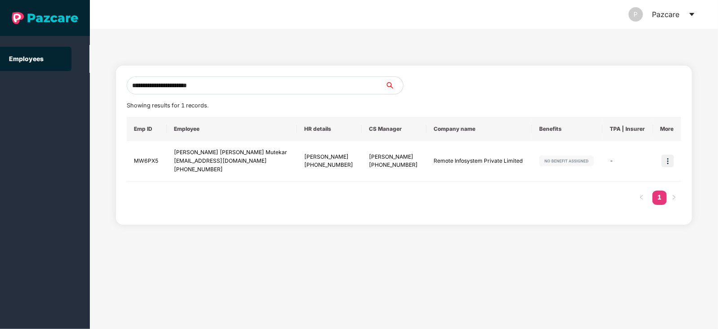
click at [225, 84] on input "**********" at bounding box center [256, 85] width 258 height 18
paste input "**********"
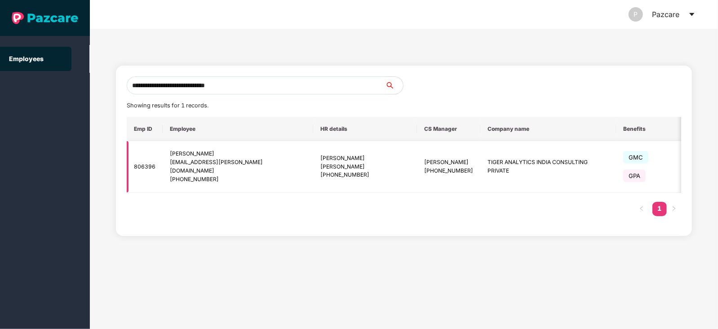
type input "**********"
drag, startPoint x: 360, startPoint y: 154, endPoint x: 413, endPoint y: 174, distance: 57.6
click at [417, 174] on td "[PERSON_NAME] Senthilrajan [PHONE_NUMBER]" at bounding box center [448, 167] width 63 height 52
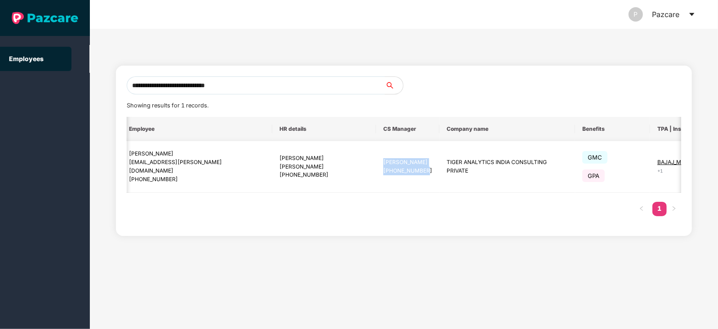
click at [716, 163] on img at bounding box center [722, 166] width 13 height 13
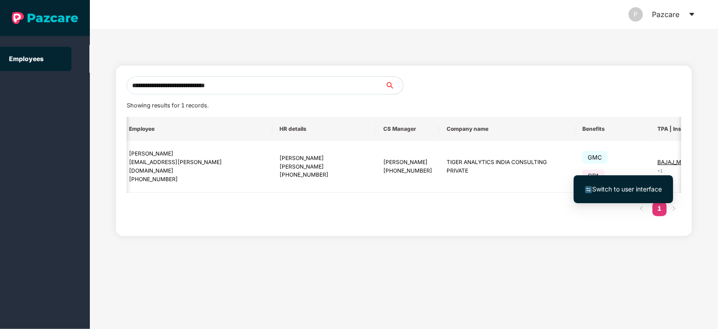
click at [618, 192] on span "Switch to user interface" at bounding box center [627, 189] width 70 height 8
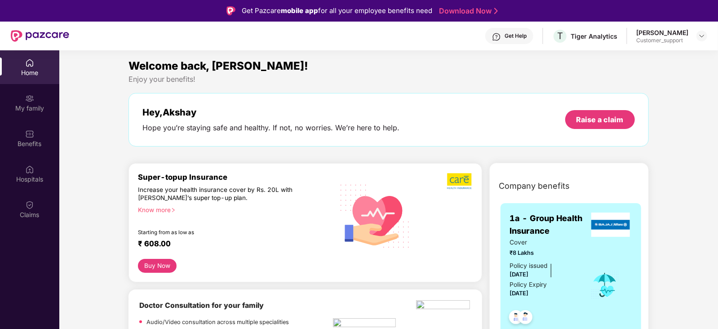
click at [505, 35] on div "Get Help" at bounding box center [516, 35] width 22 height 7
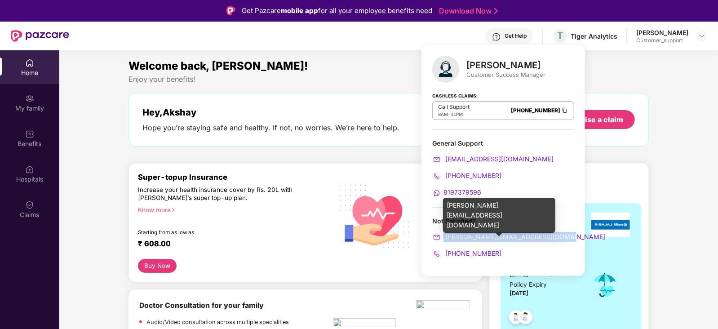
drag, startPoint x: 559, startPoint y: 235, endPoint x: 441, endPoint y: 238, distance: 117.8
click at [441, 238] on div "[PERSON_NAME][EMAIL_ADDRESS][DOMAIN_NAME]" at bounding box center [503, 237] width 142 height 10
